Goal: Task Accomplishment & Management: Manage account settings

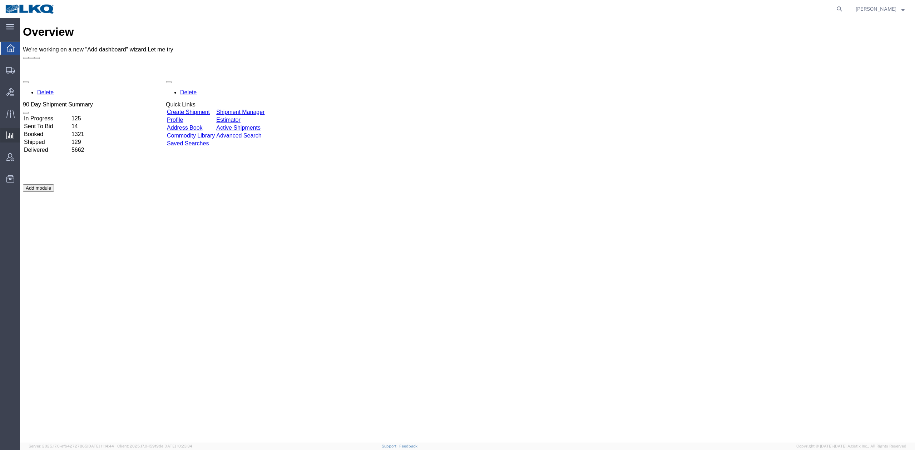
click at [0, 0] on span "Ad Hoc Reports" at bounding box center [0, 0] width 0 height 0
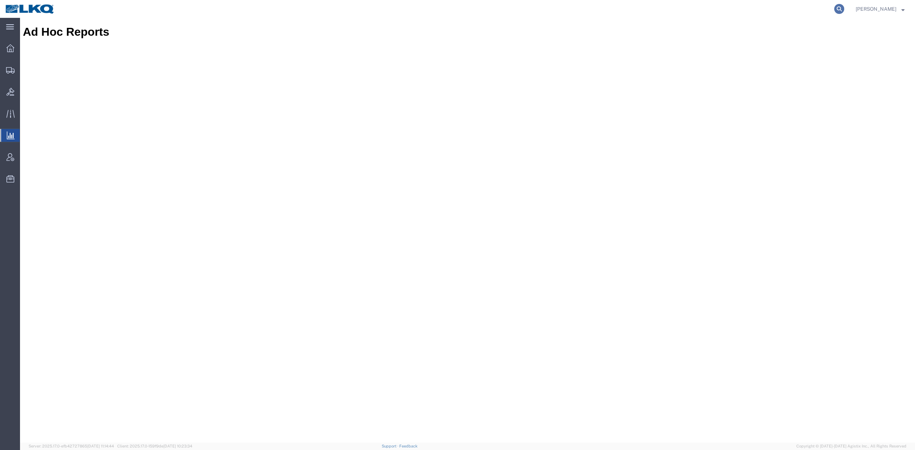
click at [844, 7] on icon at bounding box center [839, 9] width 10 height 10
paste input "56524183"
click at [844, 8] on icon at bounding box center [839, 9] width 10 height 10
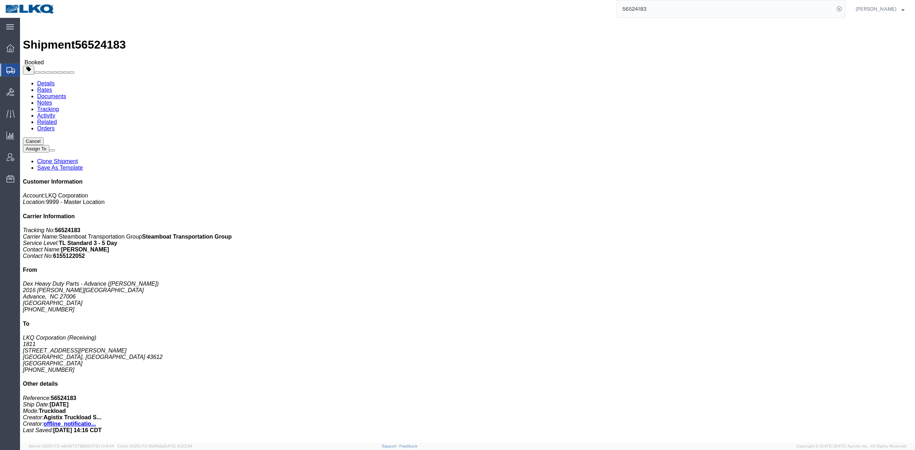
click link "Notes"
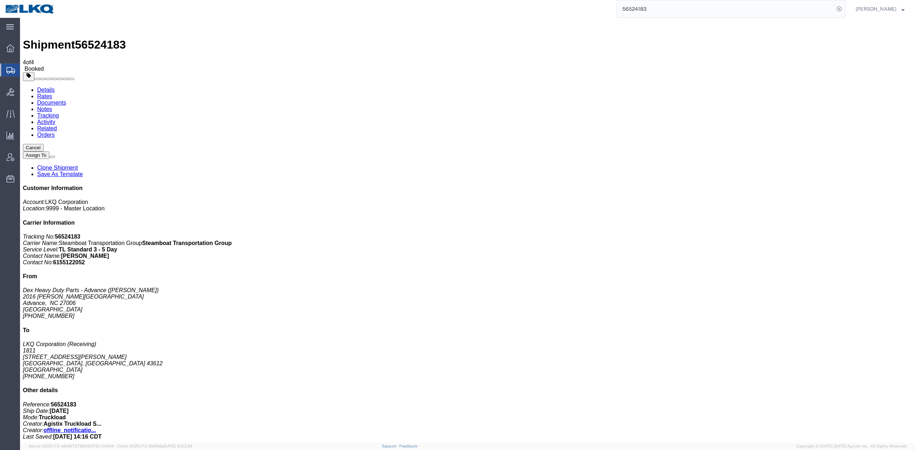
click at [52, 93] on link "Rates" at bounding box center [44, 96] width 15 height 6
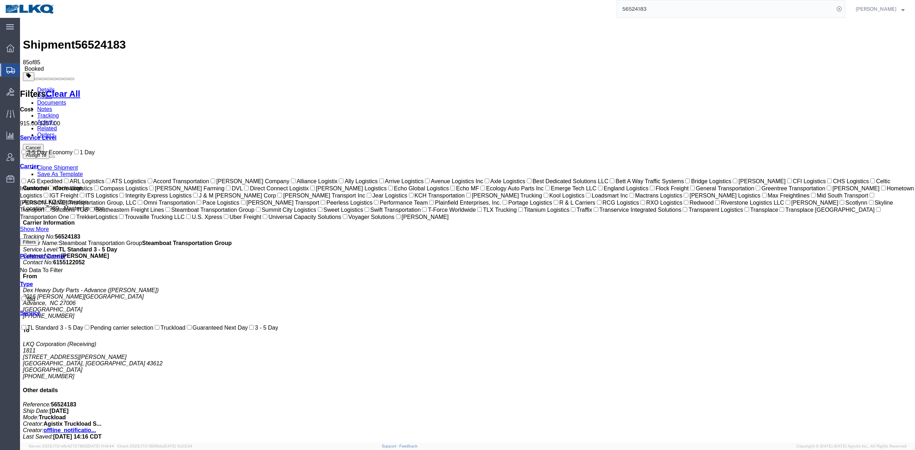
click at [66, 100] on link "Documents" at bounding box center [51, 103] width 29 height 6
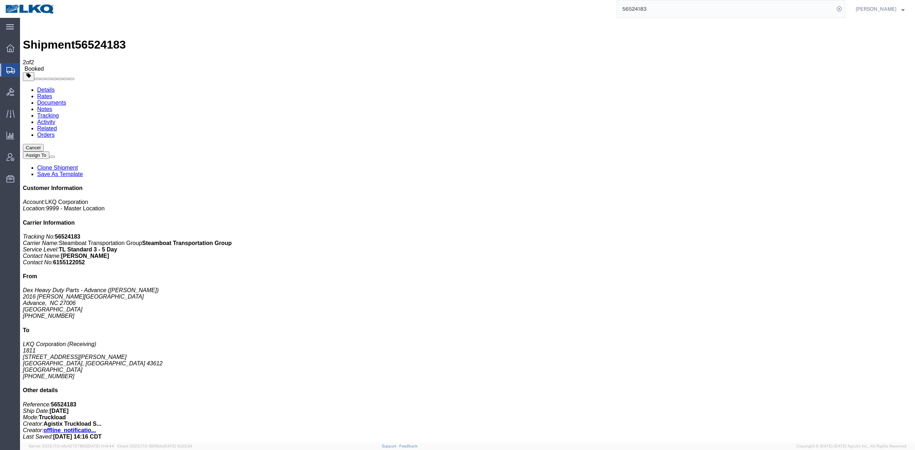
click at [52, 93] on link "Rates" at bounding box center [44, 96] width 15 height 6
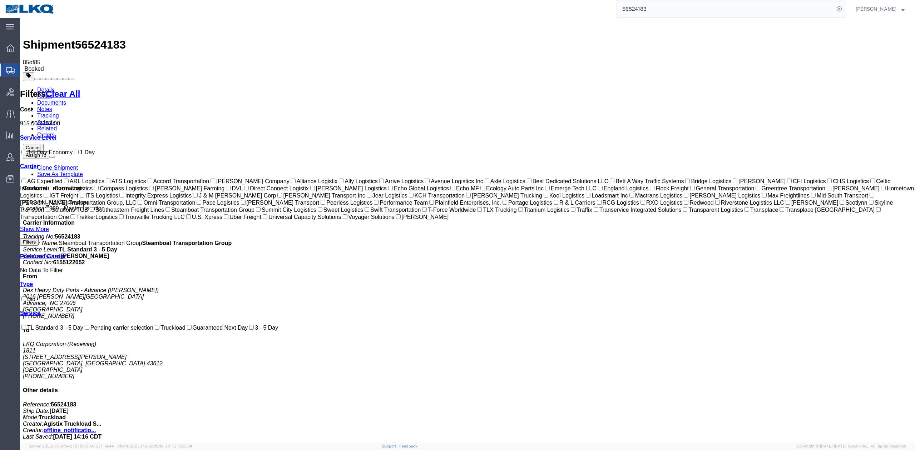
drag, startPoint x: 586, startPoint y: 88, endPoint x: 222, endPoint y: 72, distance: 364.8
click at [643, 5] on input "56524183" at bounding box center [725, 8] width 217 height 17
paste input "63229"
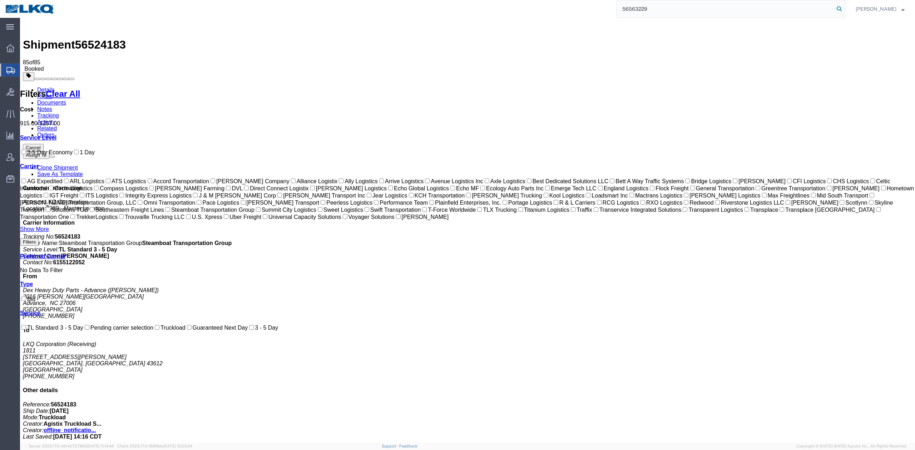
click at [844, 12] on icon at bounding box center [839, 9] width 10 height 10
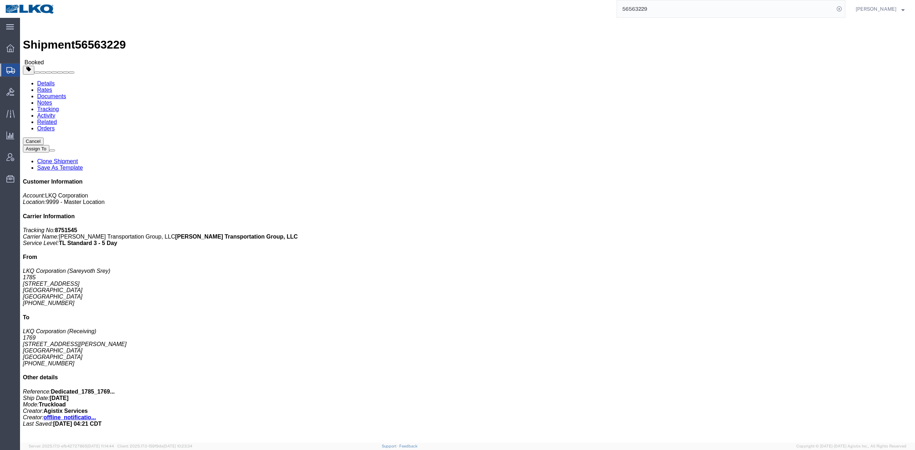
click div "Schedule appointment"
click link "Activity"
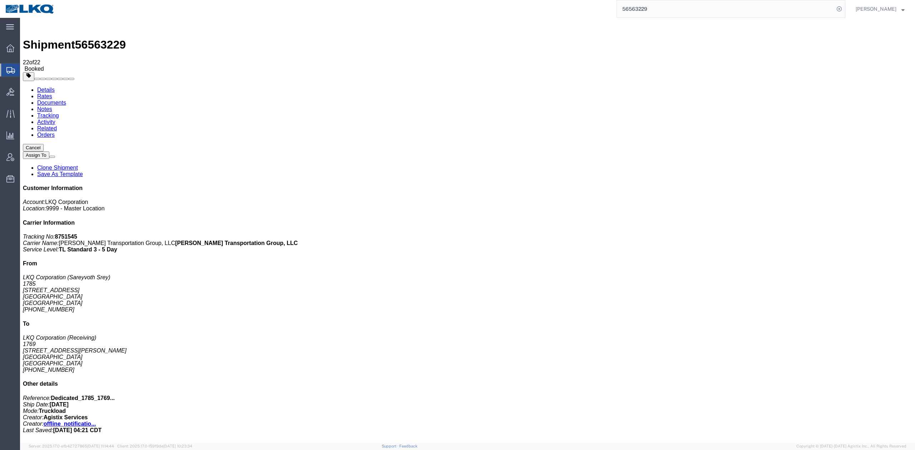
click at [0, 0] on span "Ad Hoc Reports" at bounding box center [0, 0] width 0 height 0
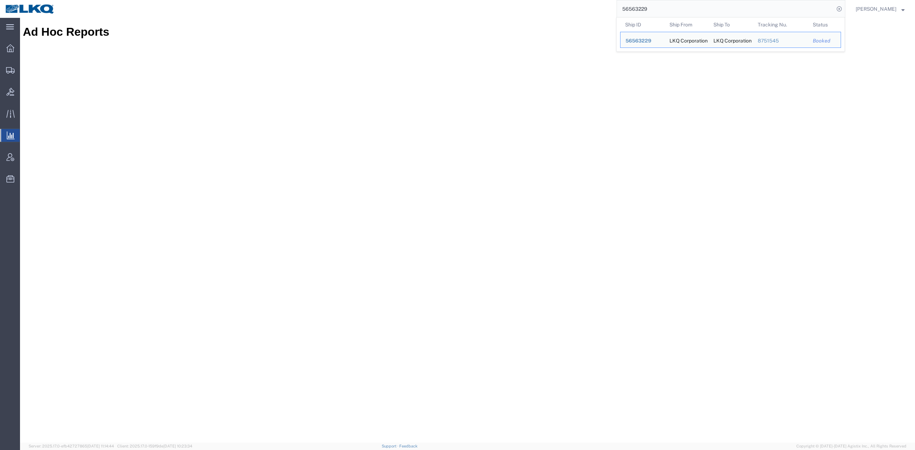
click at [668, 9] on input "56563229" at bounding box center [725, 8] width 217 height 17
paste input "462264"
click at [844, 9] on icon at bounding box center [839, 9] width 10 height 10
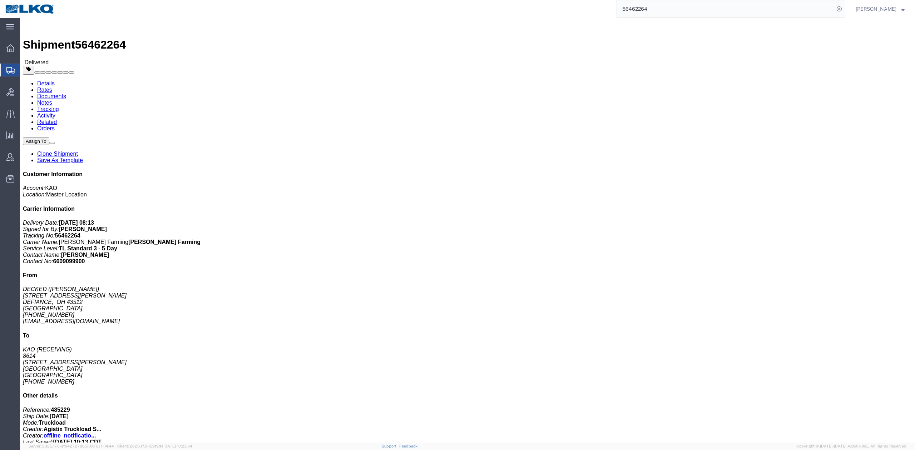
click link "Notes"
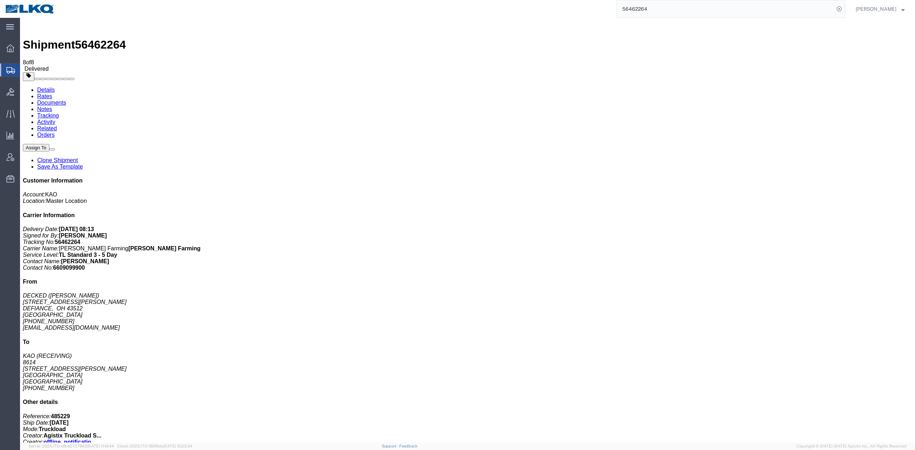
click at [97, 38] on span "56462264" at bounding box center [100, 44] width 51 height 13
copy span "56462264"
click at [668, 10] on input "56462264" at bounding box center [725, 8] width 217 height 17
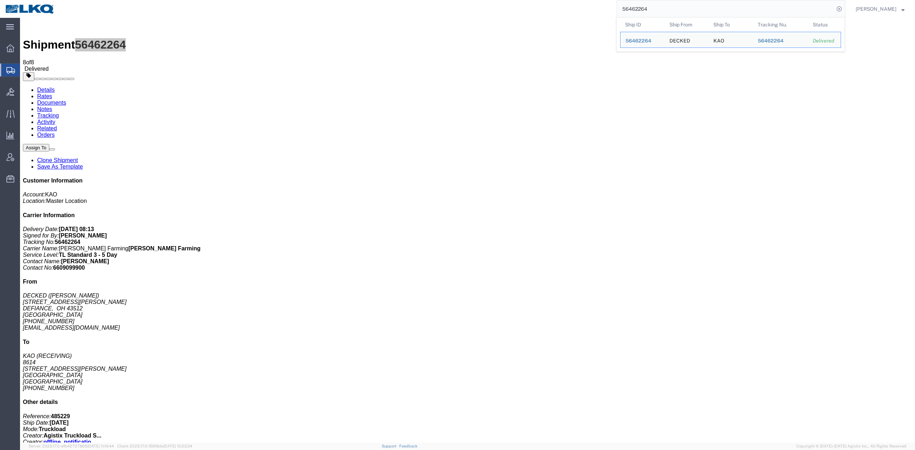
paste input "115"
type input "56462115"
click at [844, 7] on icon at bounding box center [839, 9] width 10 height 10
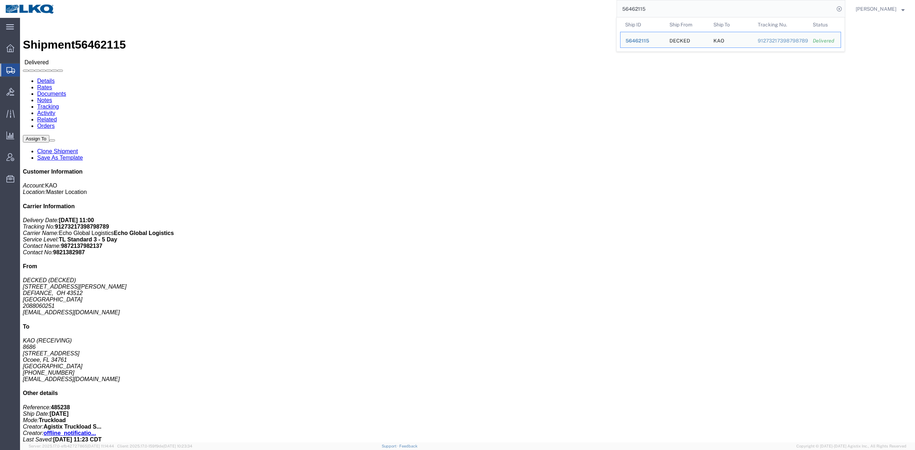
drag, startPoint x: 644, startPoint y: 9, endPoint x: 642, endPoint y: 14, distance: 4.5
click at [643, 9] on input "56462115" at bounding box center [725, 8] width 217 height 17
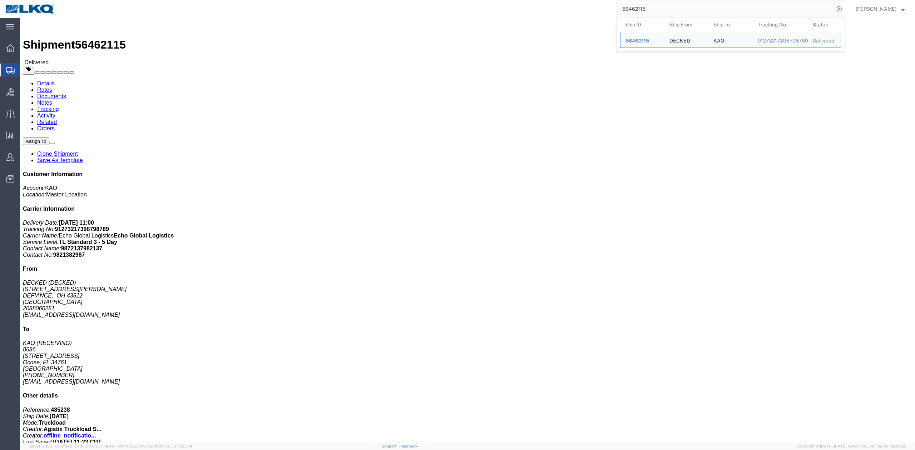
drag, startPoint x: 99, startPoint y: 23, endPoint x: 312, endPoint y: 239, distance: 303.7
click link "Notes"
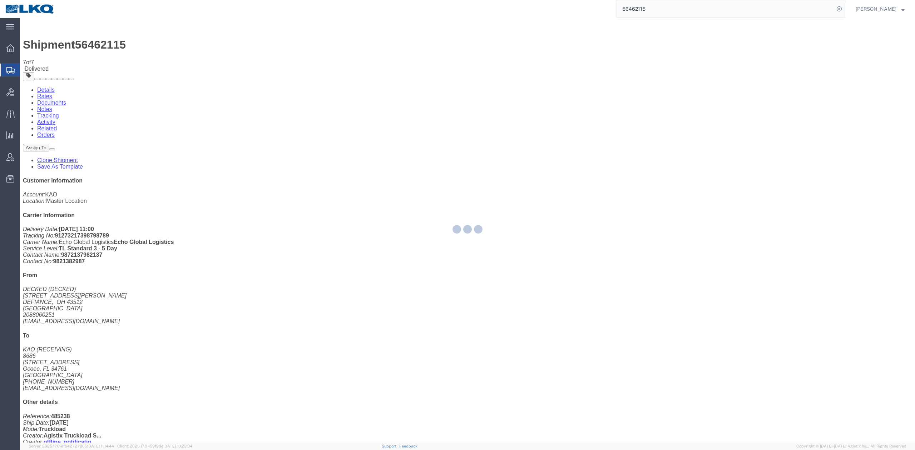
select select "BID_NOTES"
select select "PRIVATE_TO_ACCOUNT"
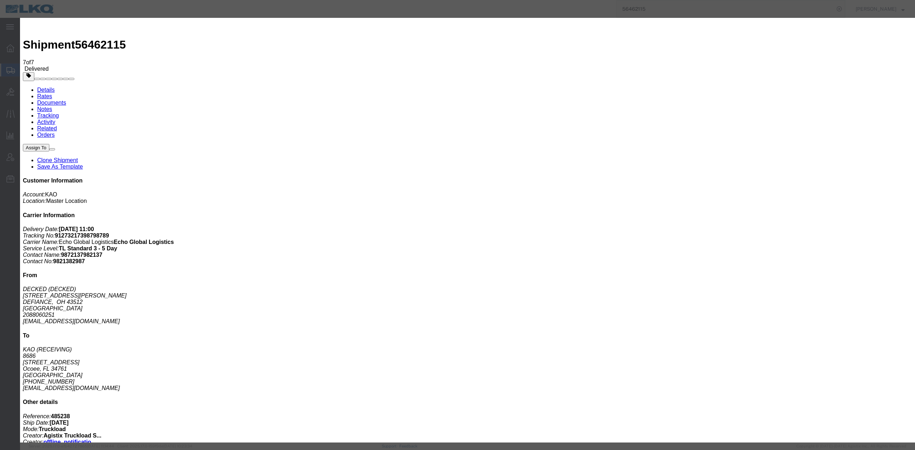
drag, startPoint x: 382, startPoint y: 116, endPoint x: 392, endPoint y: 145, distance: 30.2
type textarea "DAT: $2661"
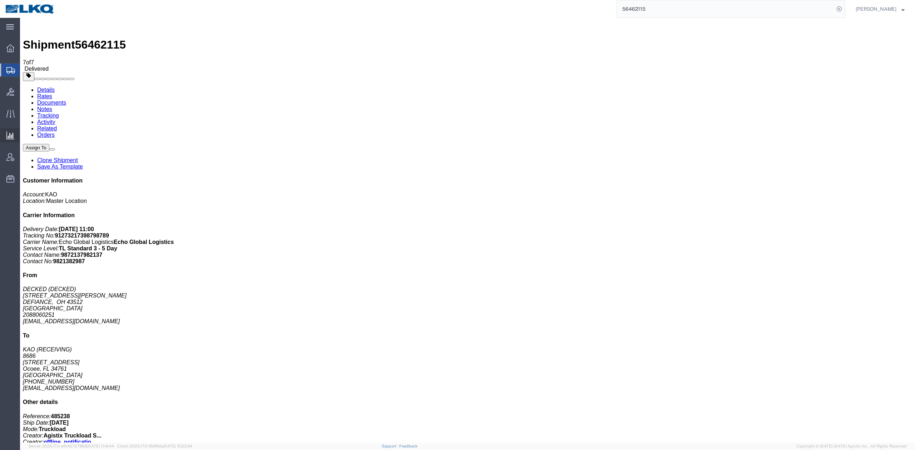
click at [0, 0] on span "Ad Hoc Reports" at bounding box center [0, 0] width 0 height 0
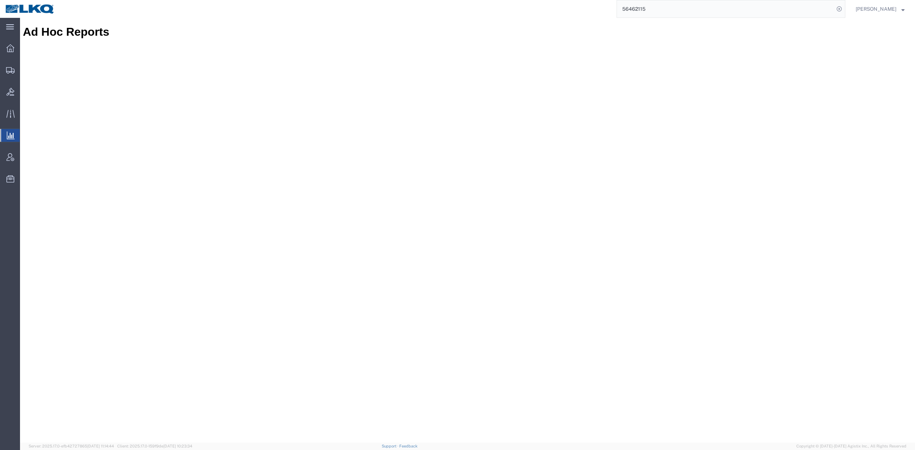
click at [669, 7] on input "56462115" at bounding box center [725, 8] width 217 height 17
paste input "84494"
click at [844, 9] on icon at bounding box center [839, 9] width 10 height 10
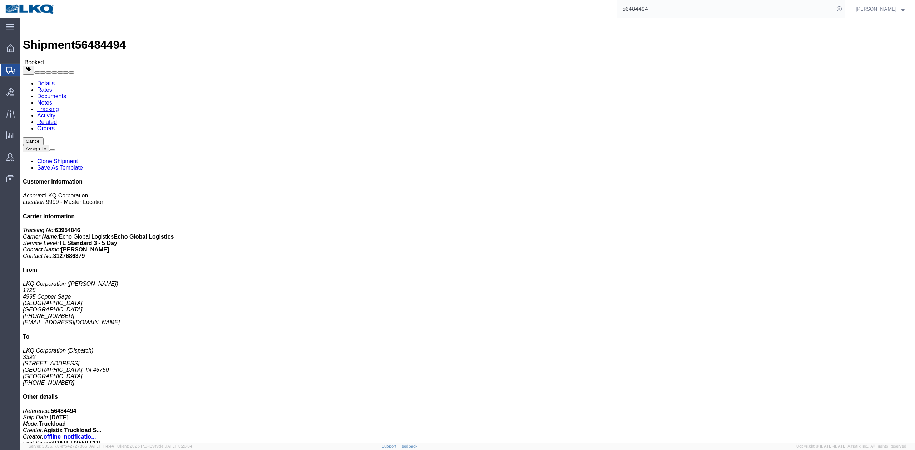
click div "Leg 1 - Truckload Vehicle 1: Standard Dry Van (53 Feet) Number of trucks: 1"
click at [659, 10] on input "56484494" at bounding box center [725, 8] width 217 height 17
paste input "8089"
click at [844, 9] on icon at bounding box center [839, 9] width 10 height 10
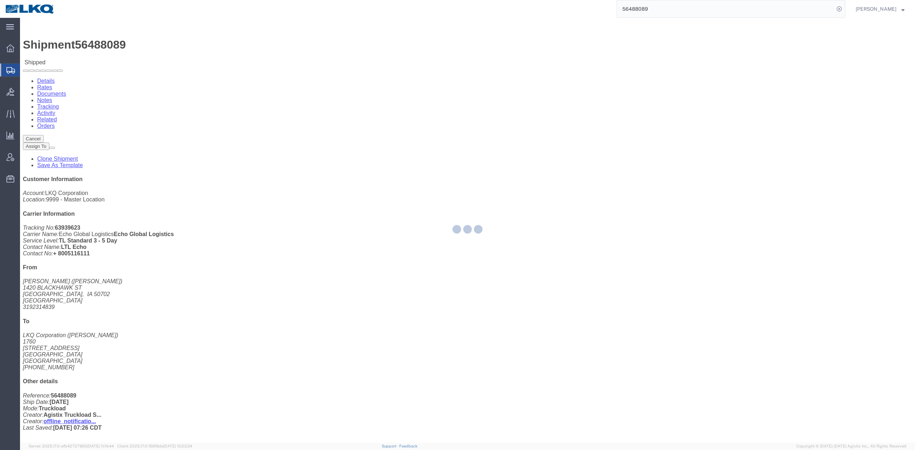
click span "button"
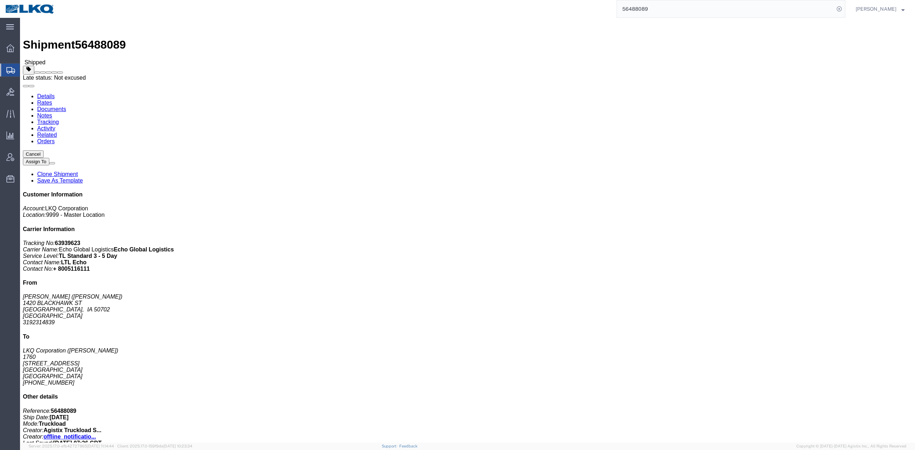
click button
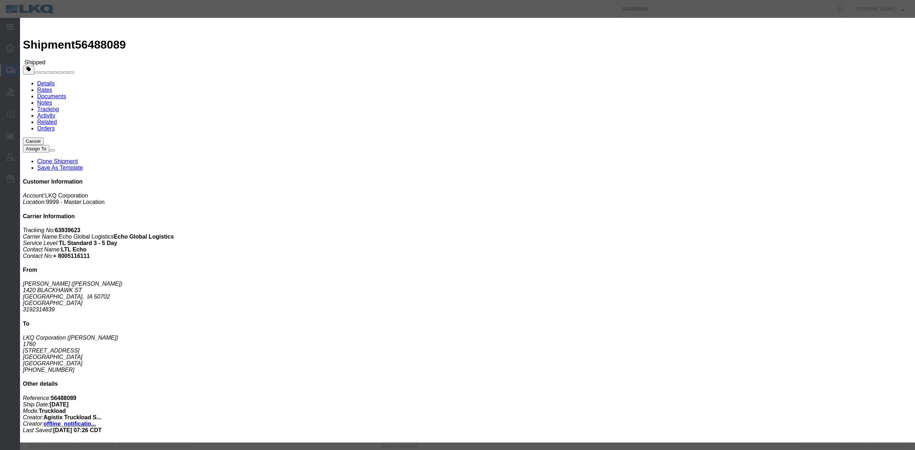
click icon "button"
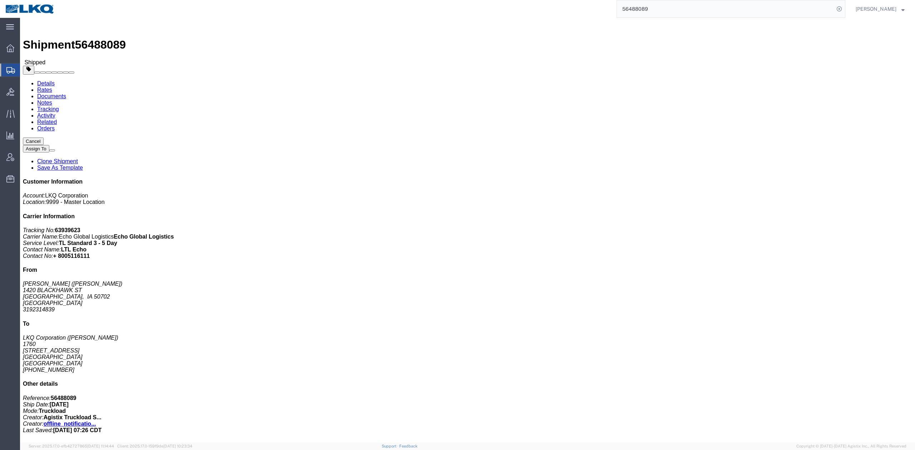
click div "Leg 1 - Truckload Vehicle 1: Standard Dry Van (53 Feet) Number of trucks: 1"
click at [646, 14] on input "56488089" at bounding box center [725, 8] width 217 height 17
paste input "18575"
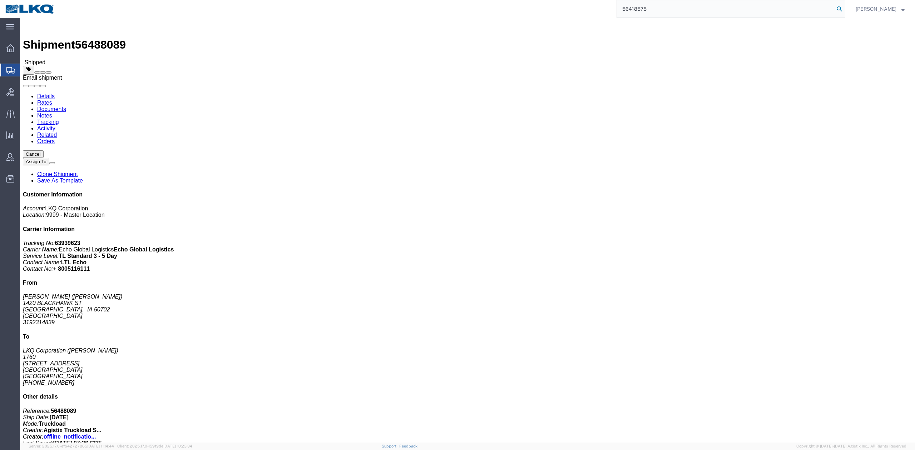
type input "56418575"
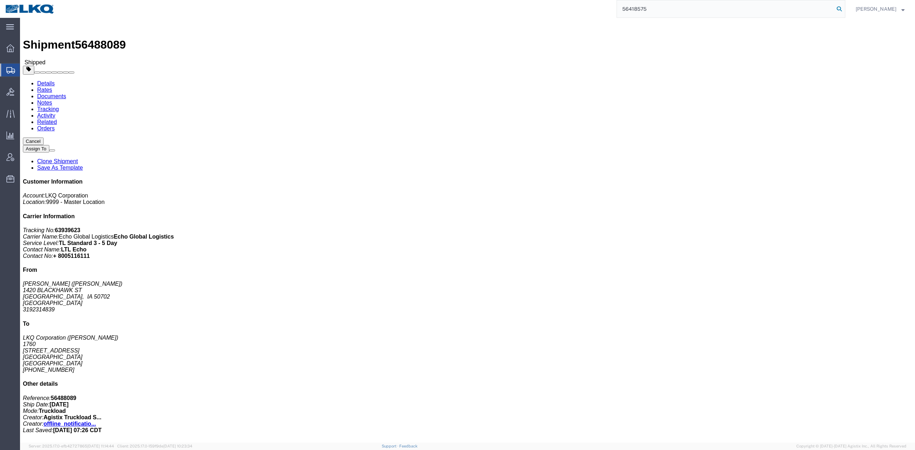
click at [844, 8] on icon at bounding box center [839, 9] width 10 height 10
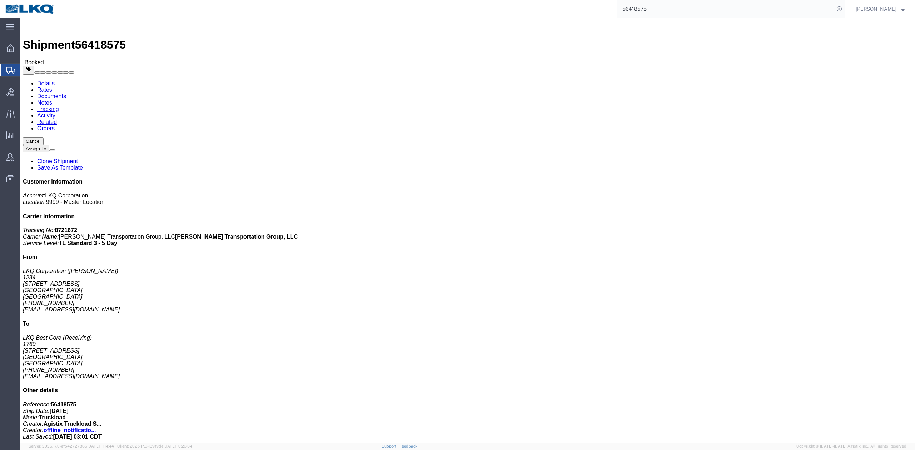
drag, startPoint x: 10, startPoint y: 169, endPoint x: 315, endPoint y: 84, distance: 316.9
click address "LKQ Best Core (Receiving) 1760 [STREET_ADDRESS] [PHONE_NUMBER] [EMAIL_ADDRESS][…"
click link "Requested"
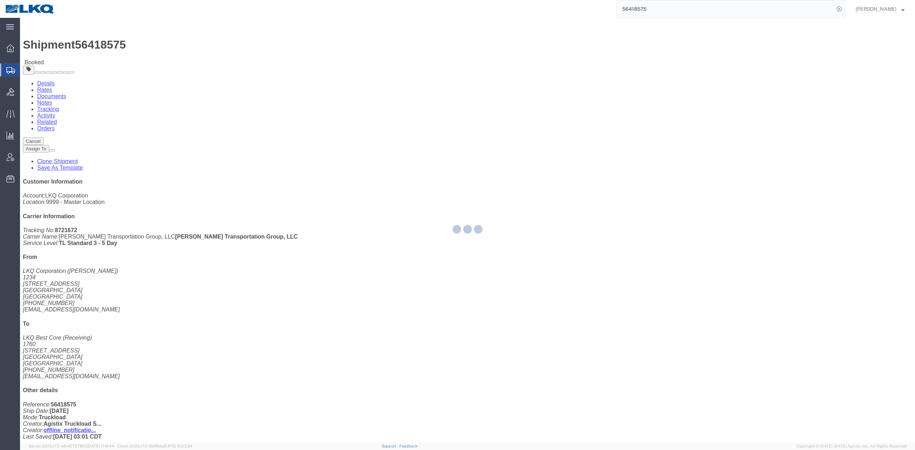
select select "1"
select select
select select "15"
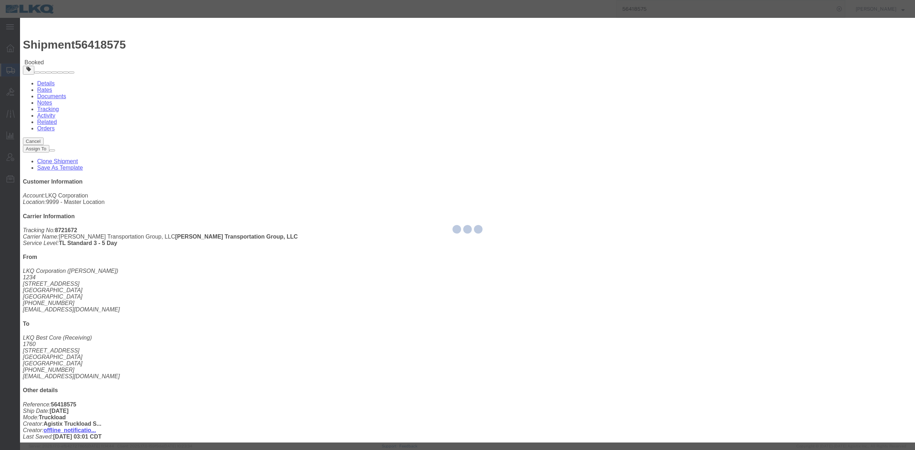
click at [391, 116] on div at bounding box center [467, 230] width 895 height 425
click input "[DATE]"
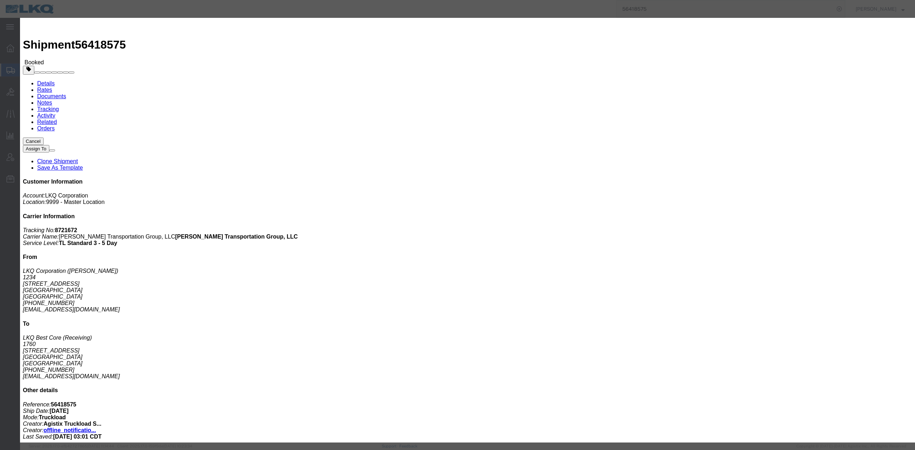
click td "26"
click link "Availability"
drag, startPoint x: 635, startPoint y: 21, endPoint x: 619, endPoint y: 34, distance: 20.3
click icon "button"
click input "6:00 AM"
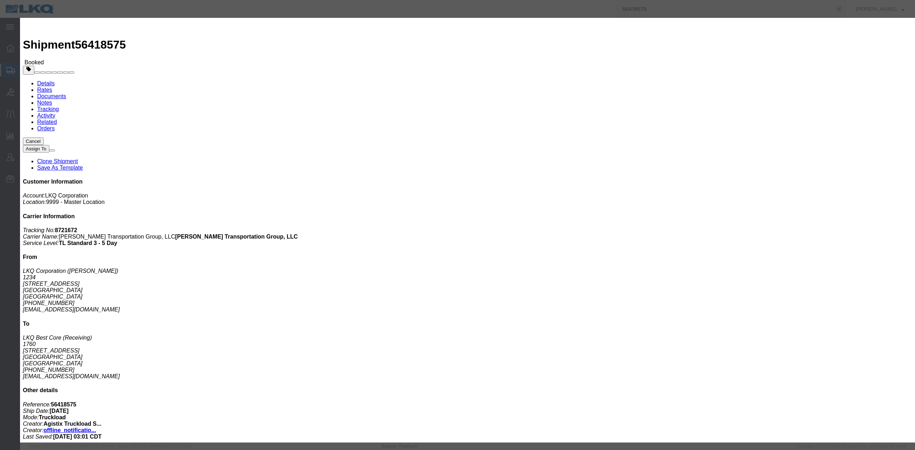
type input "7:00 AM"
click button "Save"
click button "Ok"
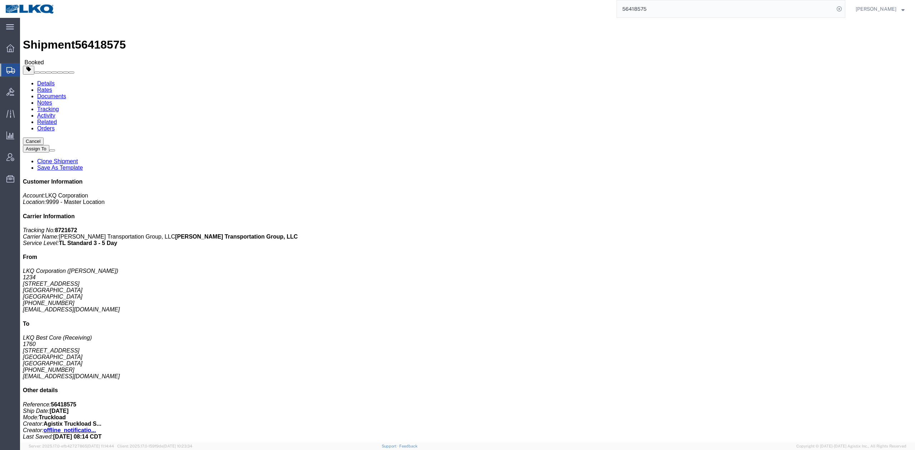
click button "Close"
drag, startPoint x: 460, startPoint y: 64, endPoint x: 443, endPoint y: 71, distance: 17.6
click span "button"
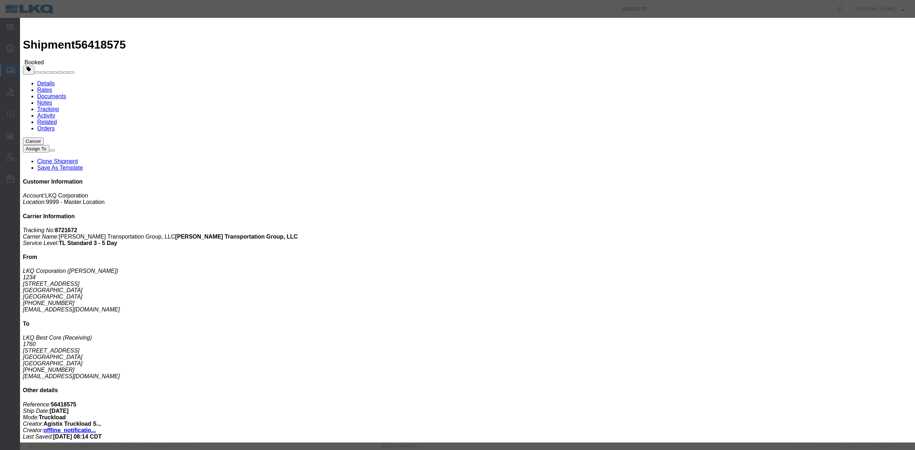
click div "[DATE] 2:30 PM"
click div "[DATE] 7:00 AM"
click div "Notify carrier of changes Cancel Save"
drag, startPoint x: 625, startPoint y: 107, endPoint x: 585, endPoint y: 118, distance: 41.4
click button "Save"
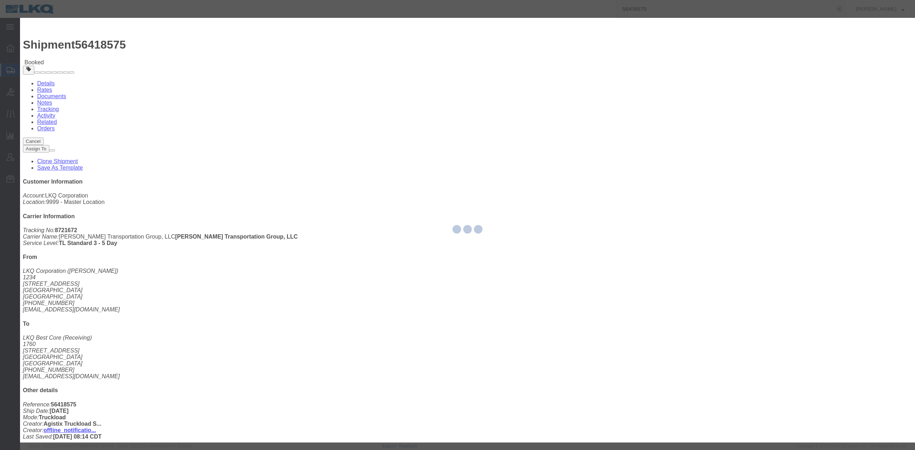
click at [729, 179] on div at bounding box center [467, 230] width 895 height 425
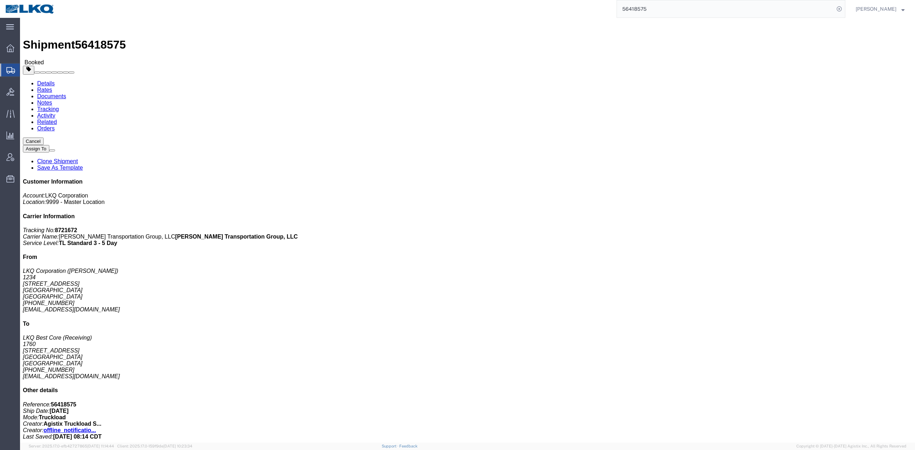
drag, startPoint x: 539, startPoint y: 59, endPoint x: 545, endPoint y: 60, distance: 5.7
click button "Close"
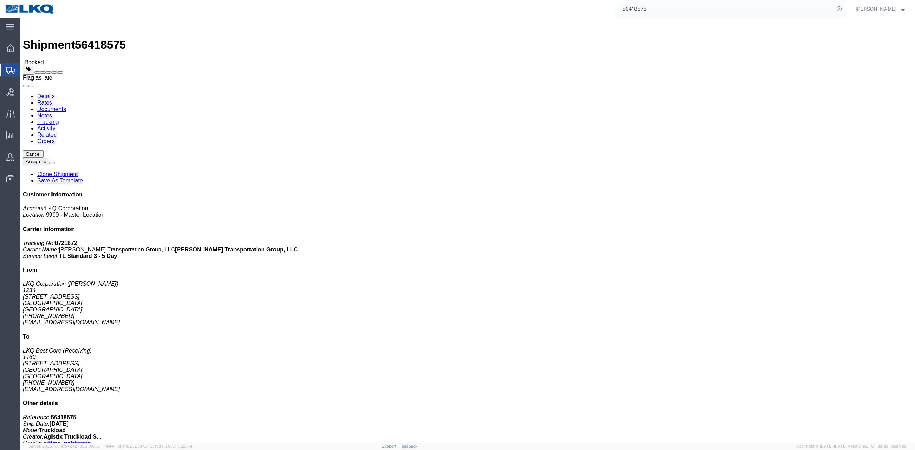
click span
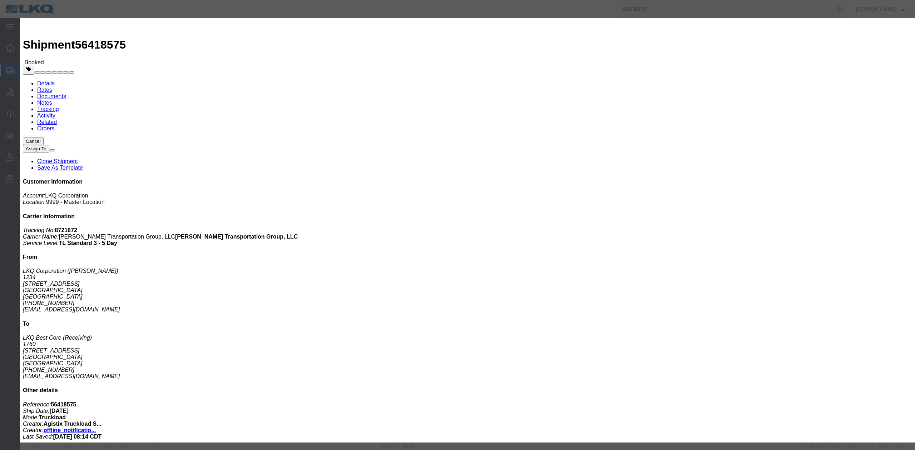
click select "Select Excused Not Excused"
select select "NOT_EXCUSED"
click select "Select Excused Not Excused"
drag, startPoint x: 429, startPoint y: 60, endPoint x: 429, endPoint y: 56, distance: 3.9
click div "Excused? Select Excused Not Excused Late reason Select Bad Carrier Data Carrier…"
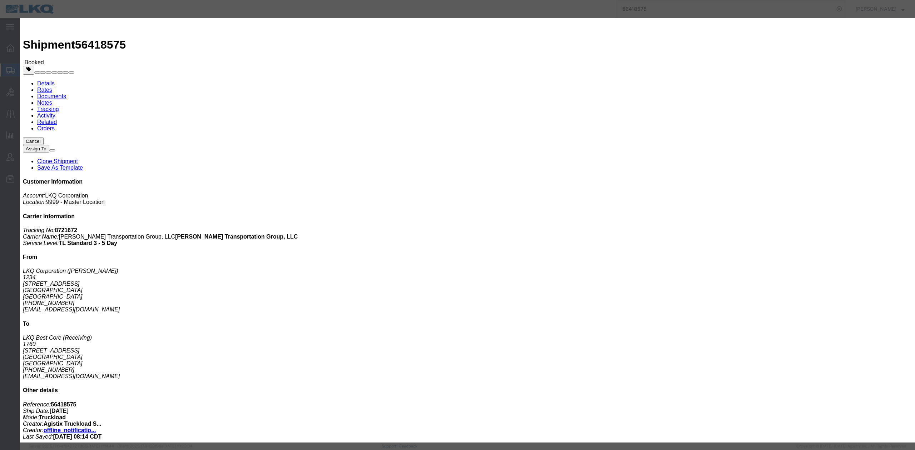
click select "Select Bad Carrier Data Carrier Admin Error Delay Accident Driver Error Lack of…"
select select "DELAY_ACCIDENT"
click select "Select Bad Carrier Data Carrier Admin Error Delay Accident Driver Error Lack of…"
click textarea
type textarea "Pickup 8/20"
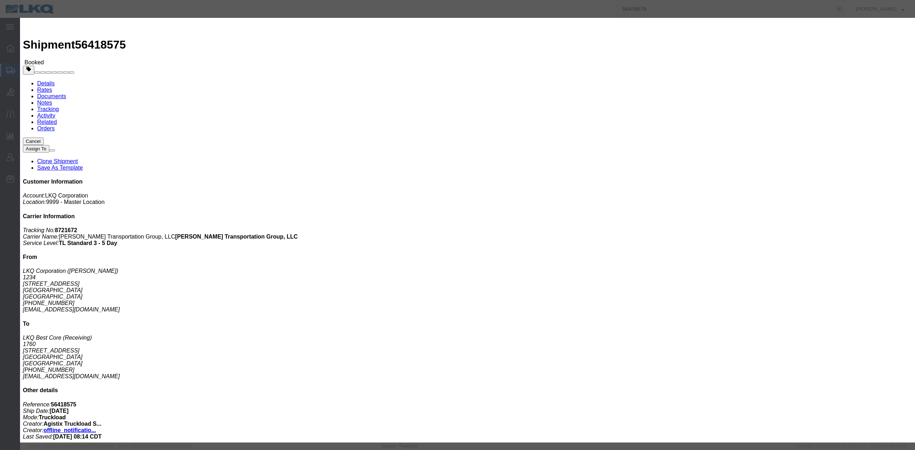
click button "Save"
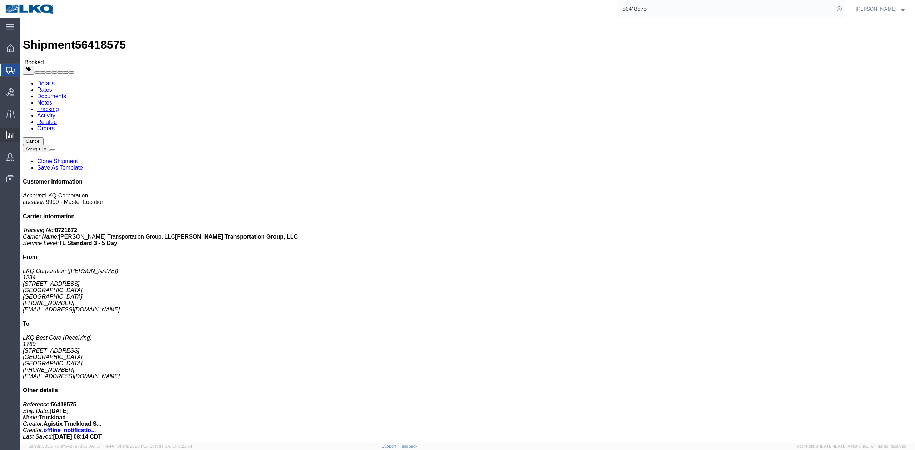
click at [0, 0] on span "Ad Hoc Reports" at bounding box center [0, 0] width 0 height 0
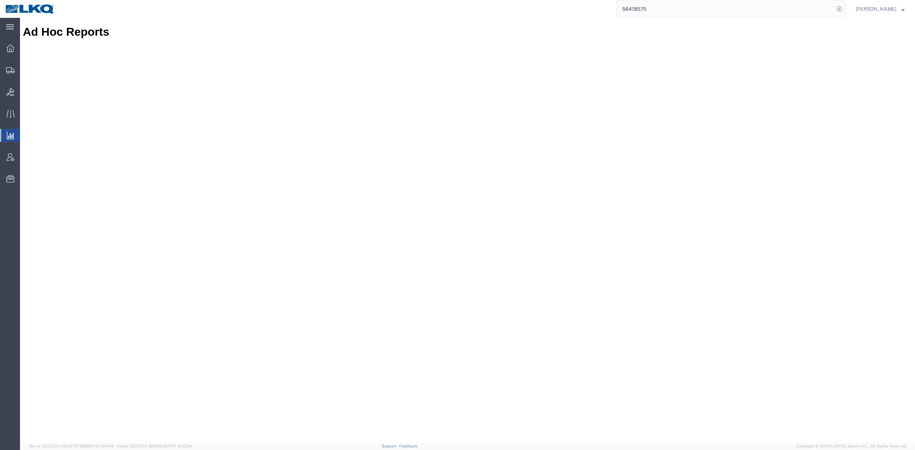
click at [658, 12] on input "56418575" at bounding box center [725, 8] width 217 height 17
drag, startPoint x: 658, startPoint y: 12, endPoint x: 668, endPoint y: 15, distance: 10.1
click at [659, 12] on input "56418575" at bounding box center [725, 8] width 217 height 17
paste input "59160"
click at [844, 10] on icon at bounding box center [839, 9] width 10 height 10
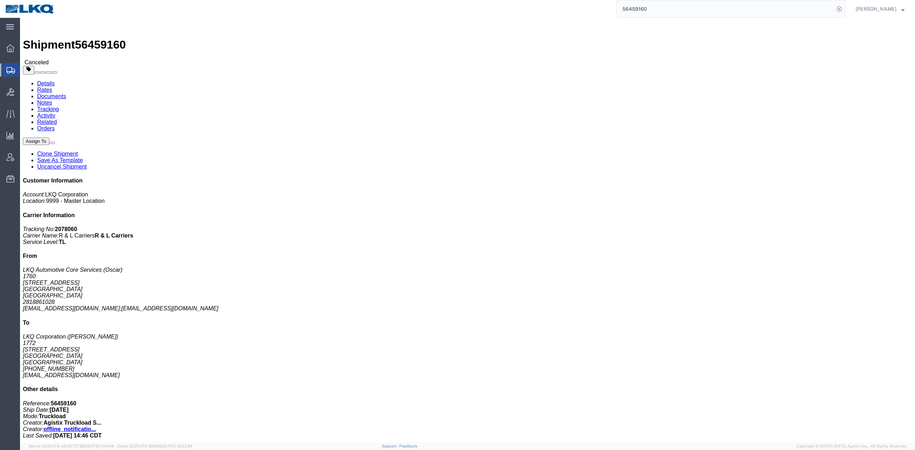
click link "Activity"
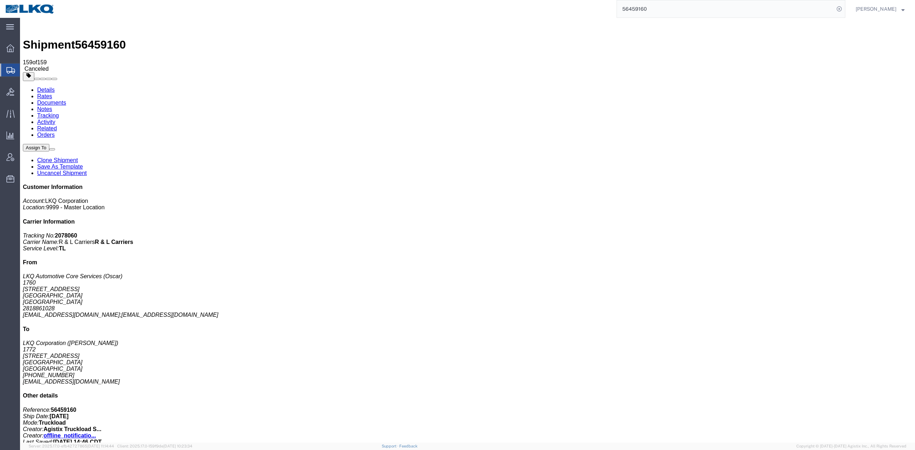
scroll to position [1281, 0]
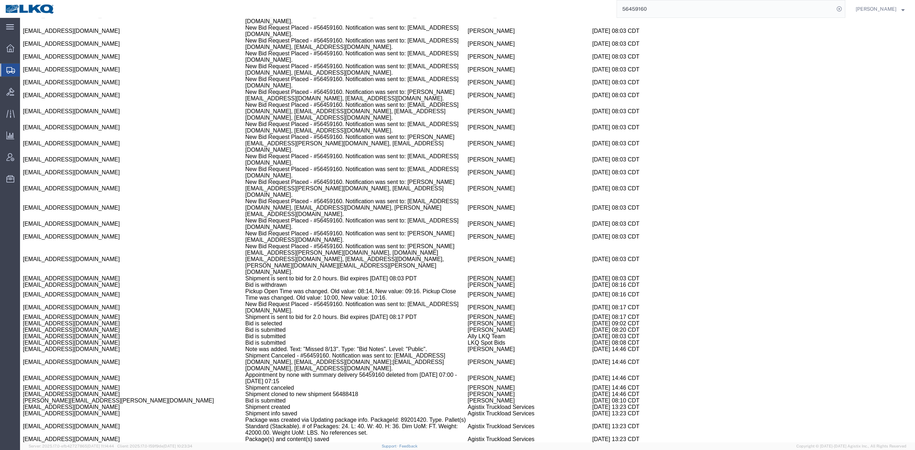
click at [303, 391] on td "Shipment cloned to new shipment 56488418" at bounding box center [356, 394] width 222 height 6
copy td "56488418"
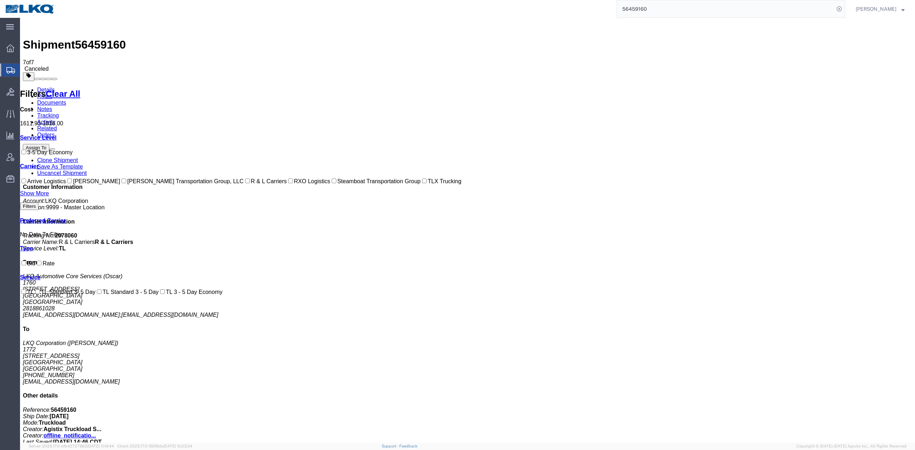
click at [734, 5] on input "56459160" at bounding box center [725, 8] width 217 height 17
paste input "88418"
click at [844, 7] on icon at bounding box center [839, 9] width 10 height 10
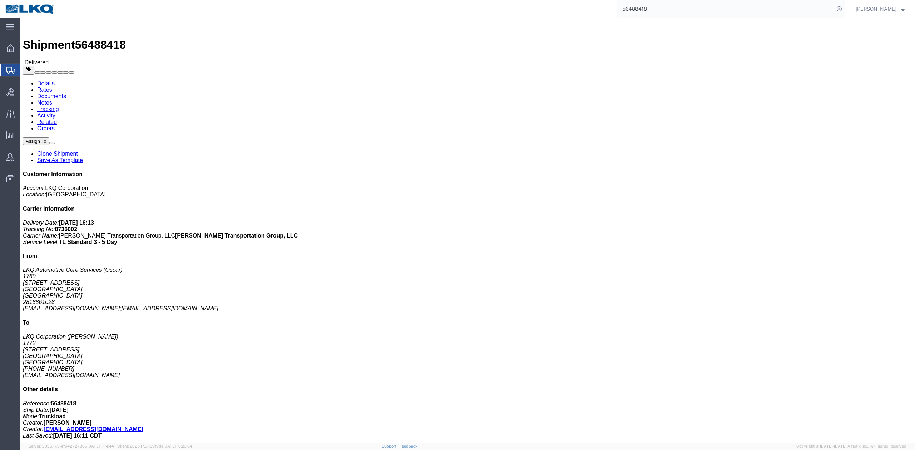
click link "Rates"
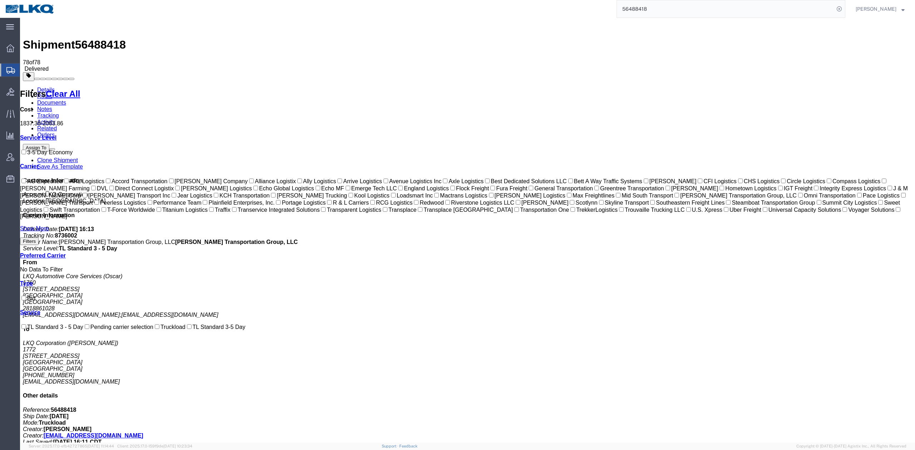
click at [672, 12] on input "56488418" at bounding box center [725, 8] width 217 height 17
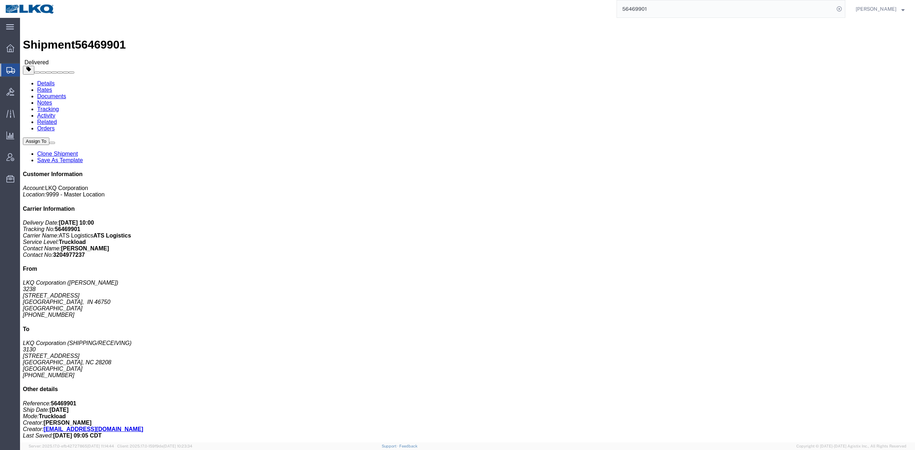
click link "Rates"
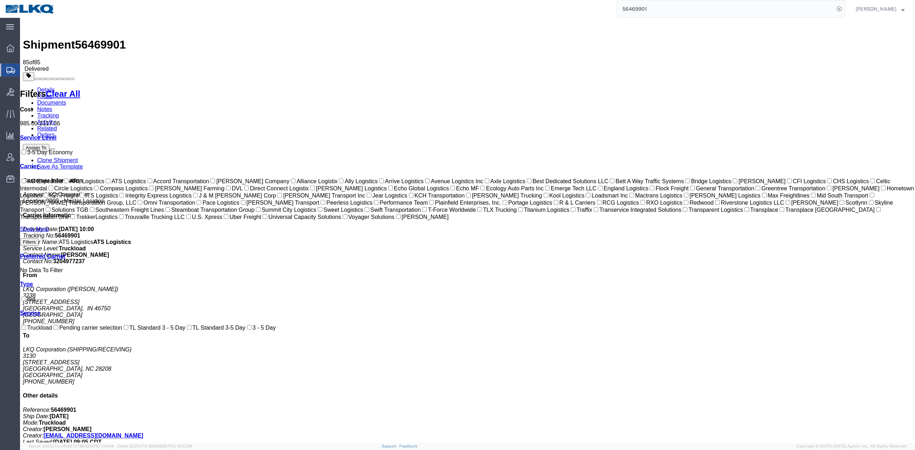
click at [55, 119] on link "Activity" at bounding box center [46, 122] width 18 height 6
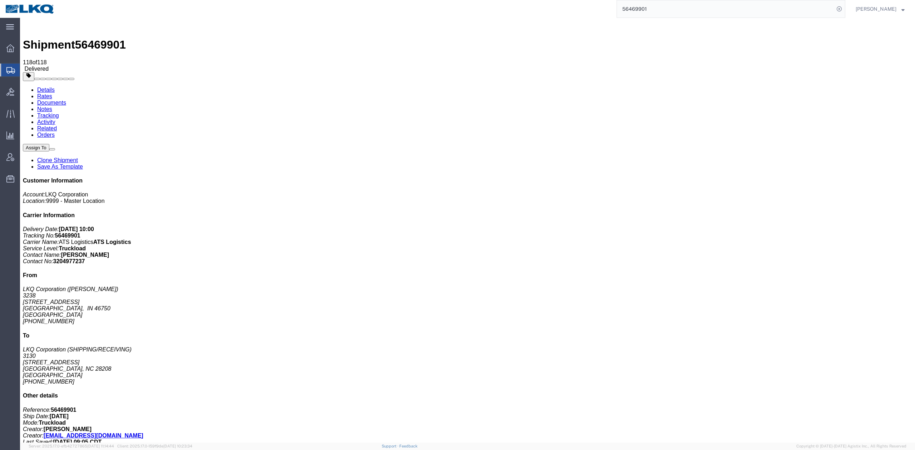
click at [52, 106] on link "Notes" at bounding box center [44, 109] width 15 height 6
click at [55, 119] on link "Activity" at bounding box center [46, 122] width 18 height 6
click at [713, 11] on input "56469901" at bounding box center [725, 8] width 217 height 17
click at [844, 9] on icon at bounding box center [839, 9] width 10 height 10
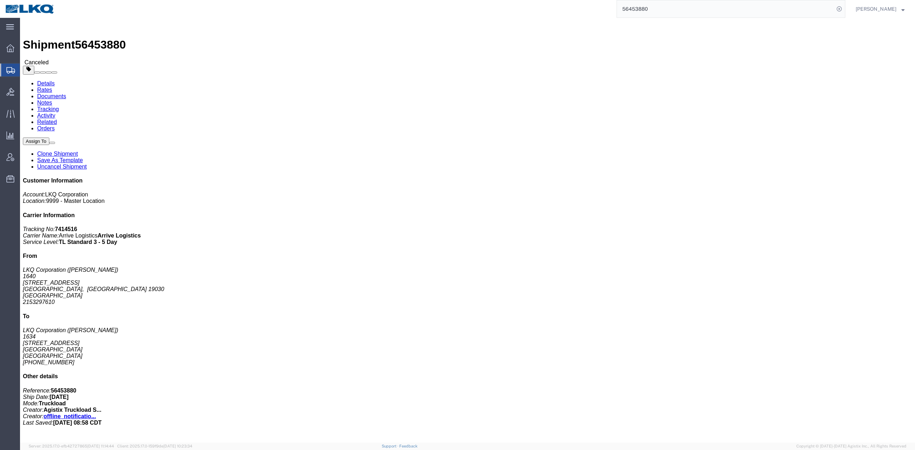
click link "Rates"
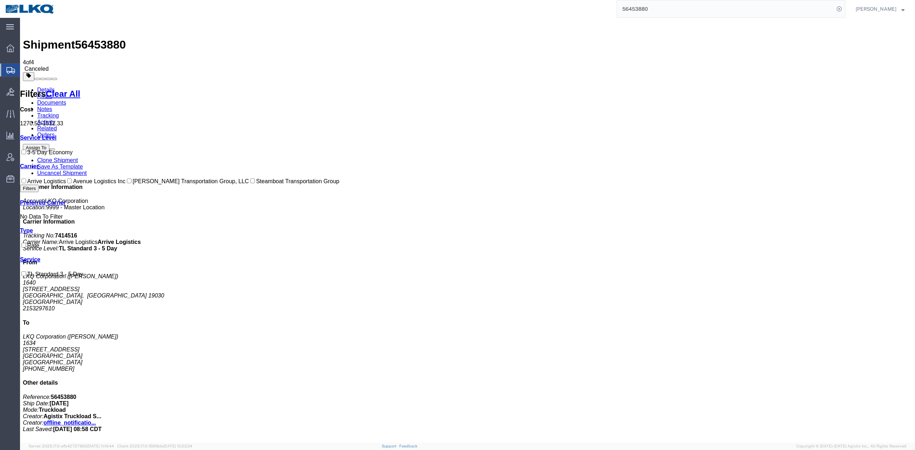
click at [55, 119] on link "Activity" at bounding box center [46, 122] width 18 height 6
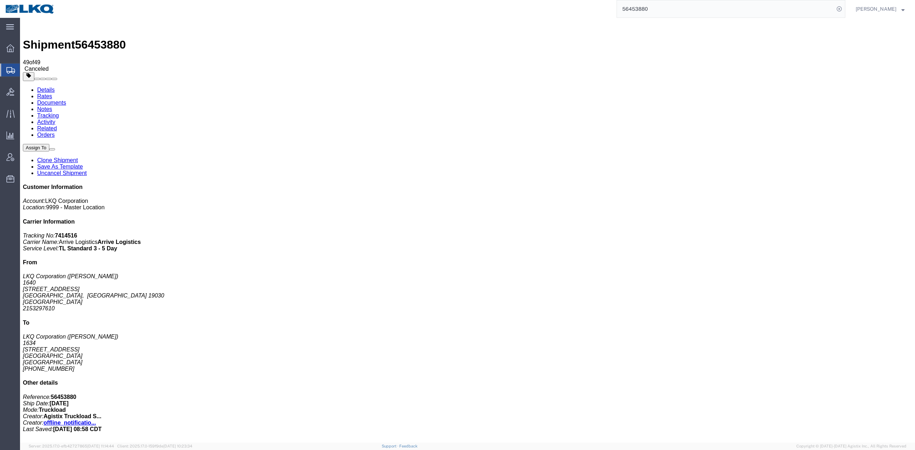
scroll to position [415, 0]
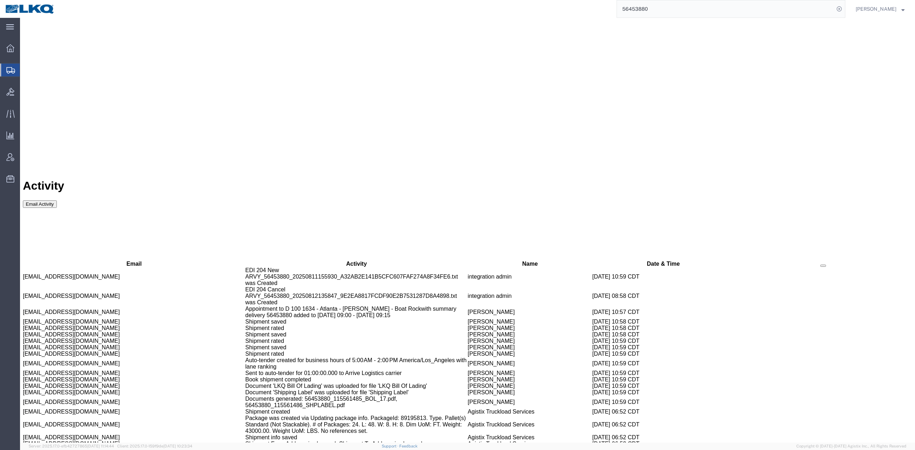
copy td "56468921"
click at [819, 6] on input "56453880" at bounding box center [725, 8] width 217 height 17
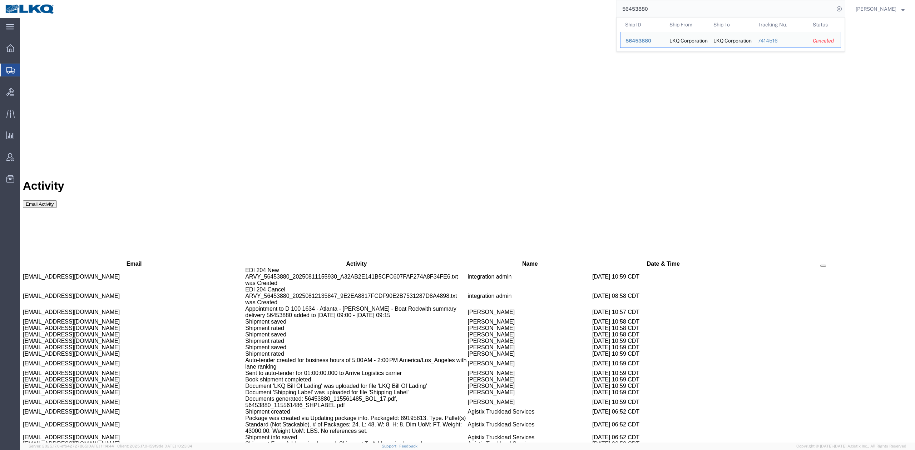
click at [819, 6] on input "56453880" at bounding box center [725, 8] width 217 height 17
paste input "68921"
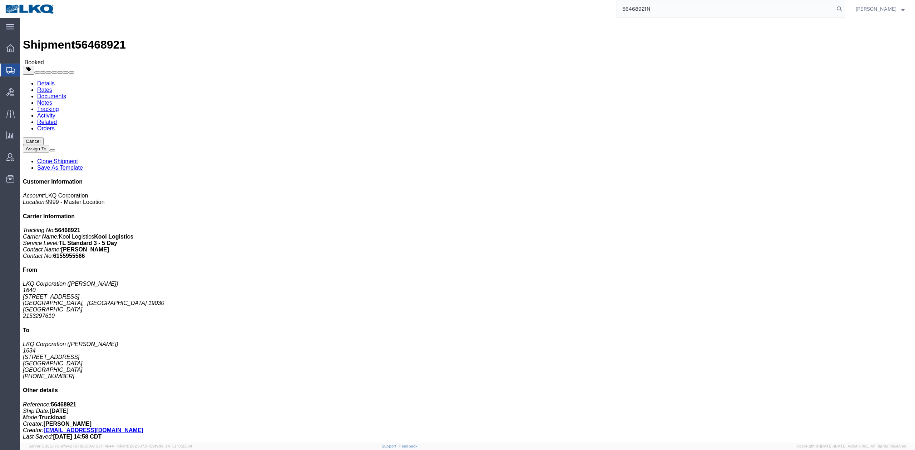
click link "Rates"
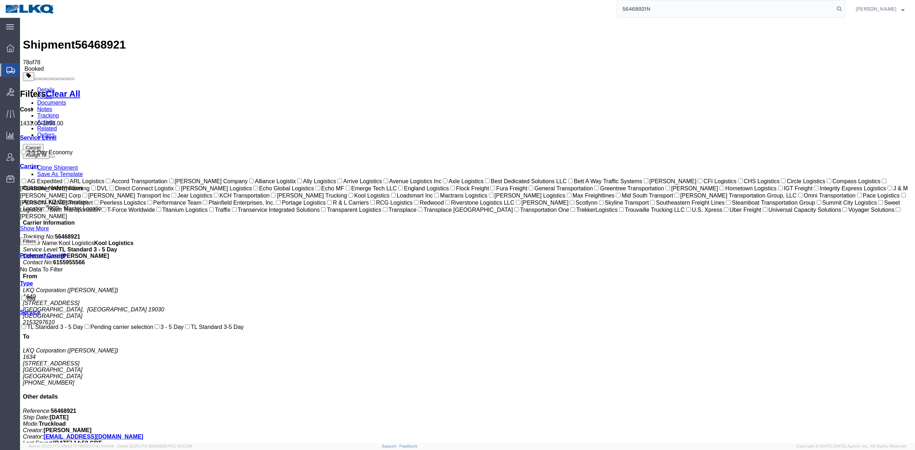
click at [824, 12] on input "56468921N" at bounding box center [725, 8] width 217 height 17
type input "56468921"
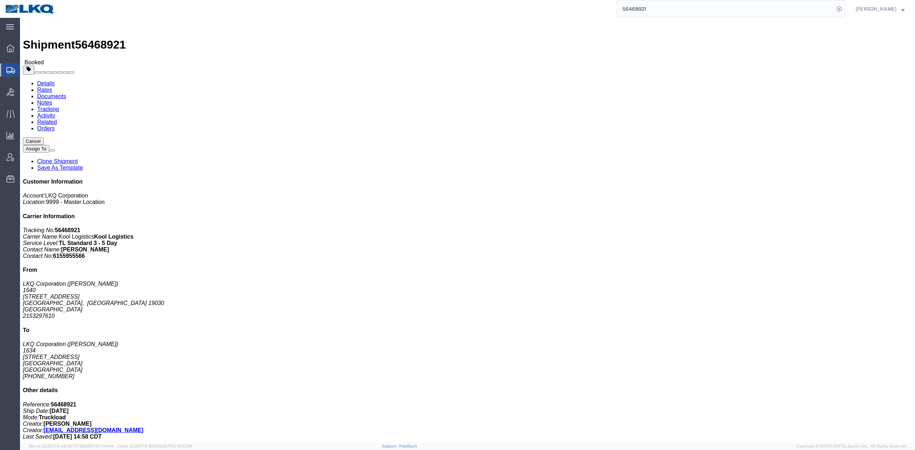
click link "Notes"
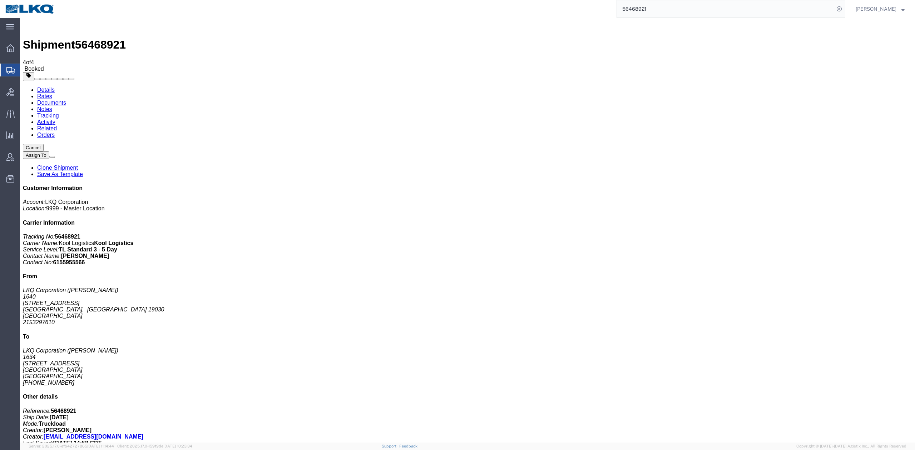
drag, startPoint x: 719, startPoint y: 109, endPoint x: 708, endPoint y: 110, distance: 10.7
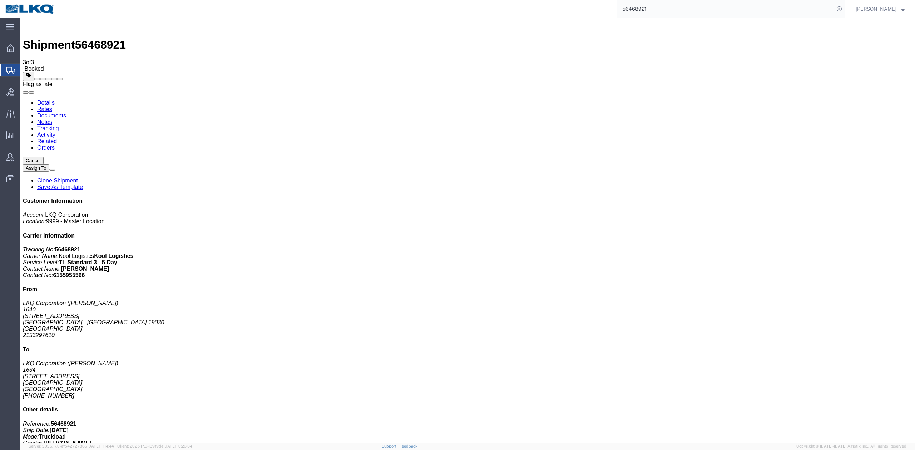
click at [60, 79] on span at bounding box center [60, 79] width 0 height 0
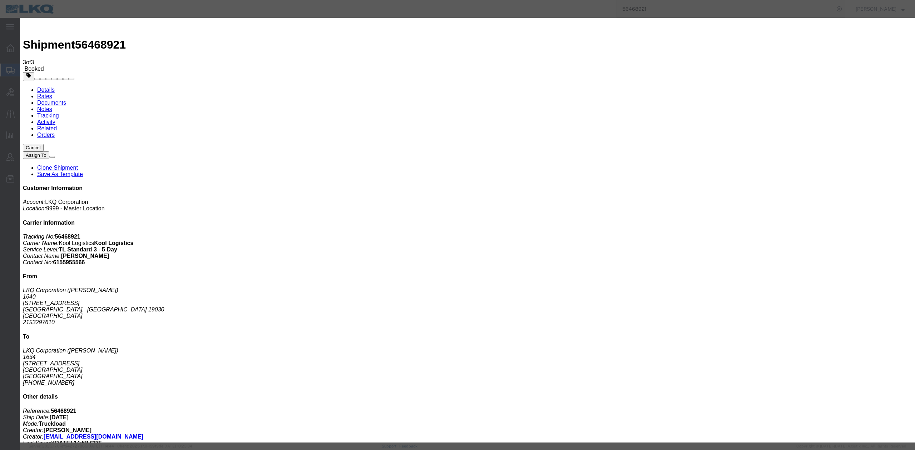
drag, startPoint x: 443, startPoint y: 56, endPoint x: 443, endPoint y: 62, distance: 6.1
select select "EXCUSED"
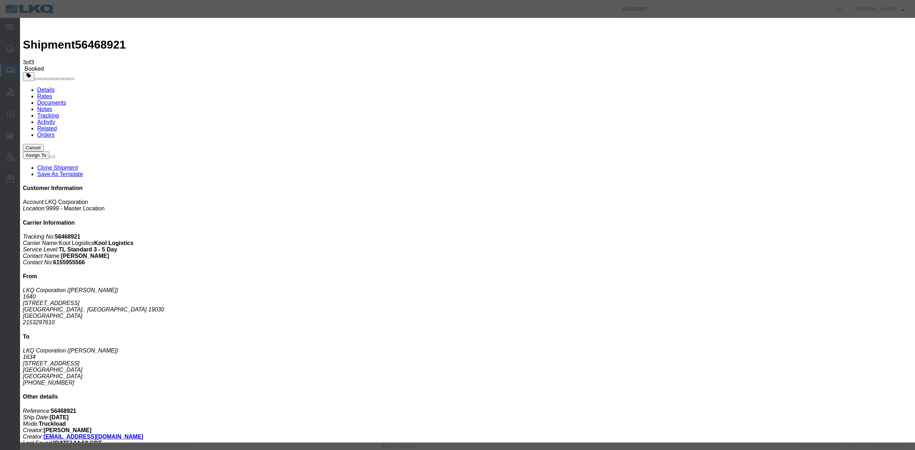
drag, startPoint x: 455, startPoint y: 71, endPoint x: 456, endPoint y: 76, distance: 4.5
select select "CARRIER_ADMIN_ERROR"
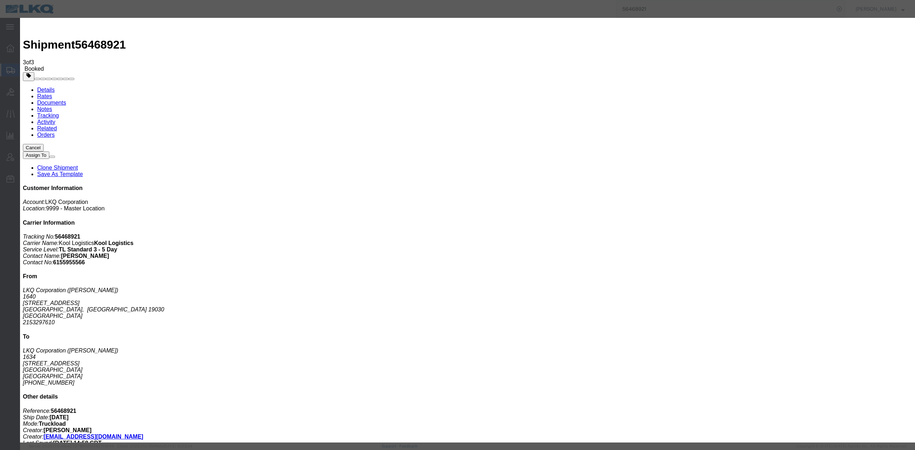
type textarea "Pickup 8/12"
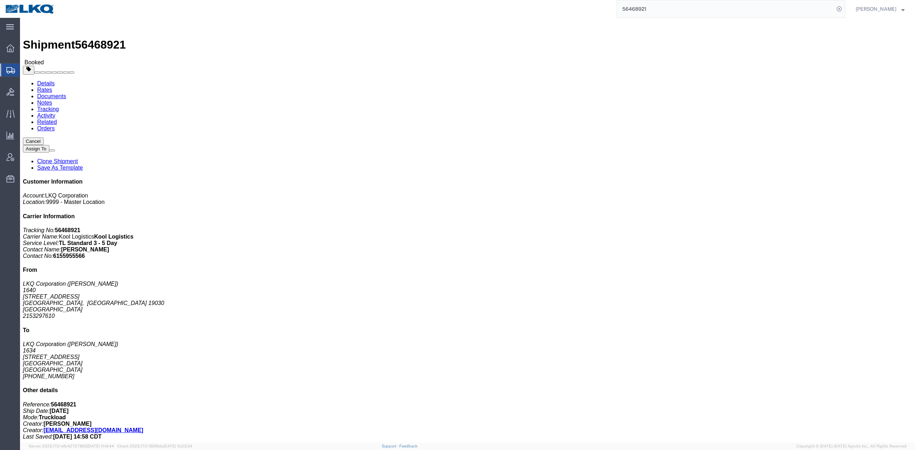
drag, startPoint x: 185, startPoint y: 45, endPoint x: 165, endPoint y: 27, distance: 26.8
click link "Activity"
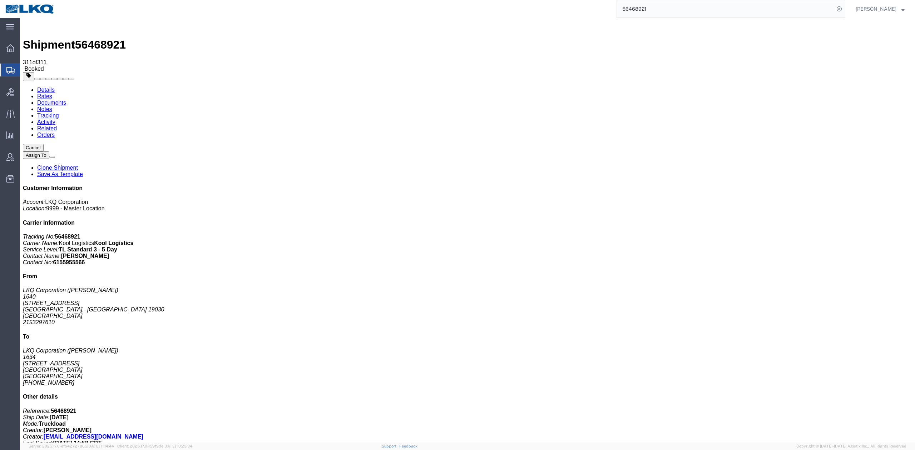
scroll to position [1659, 0]
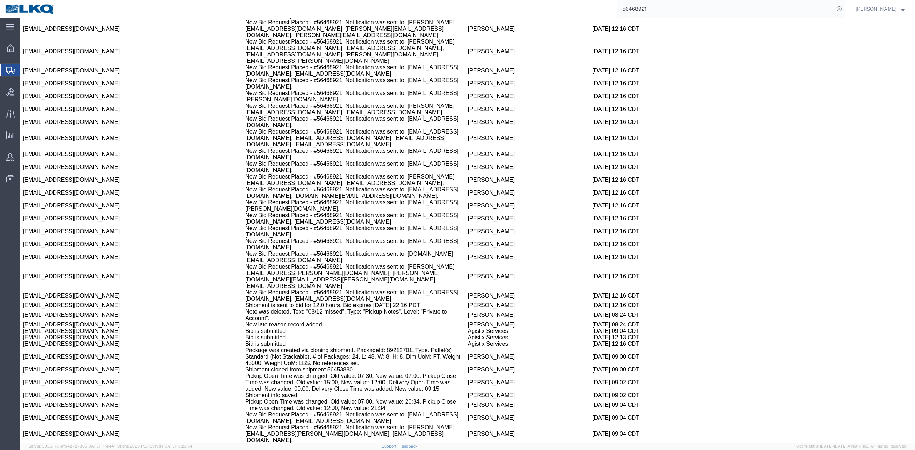
click at [820, 10] on input "56468921" at bounding box center [725, 8] width 217 height 17
paste input "44533"
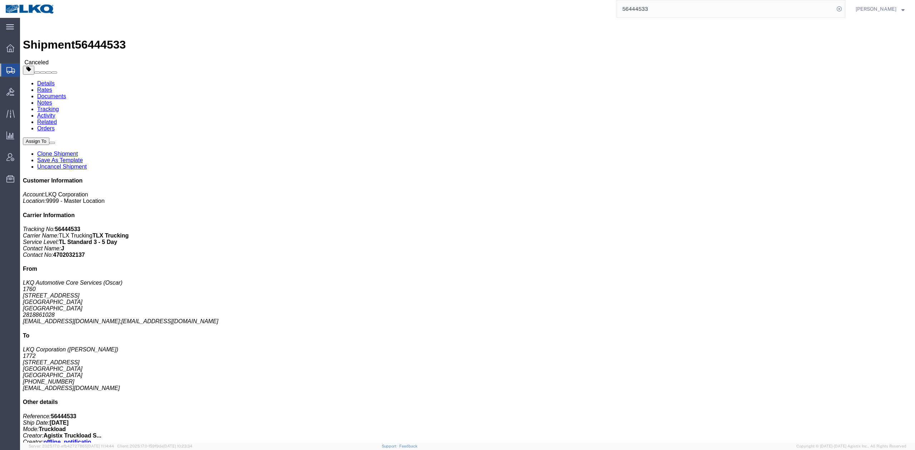
click link "Rates"
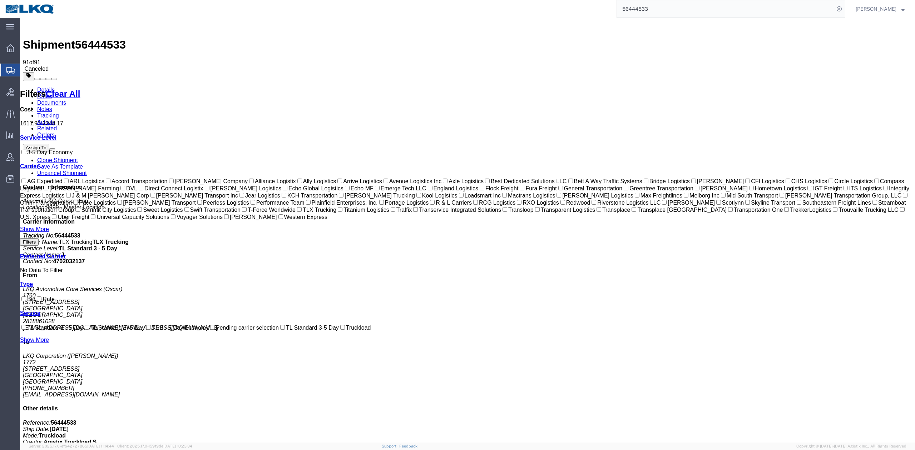
drag, startPoint x: 177, startPoint y: 42, endPoint x: 452, endPoint y: 59, distance: 275.3
click at [55, 119] on link "Activity" at bounding box center [46, 122] width 18 height 6
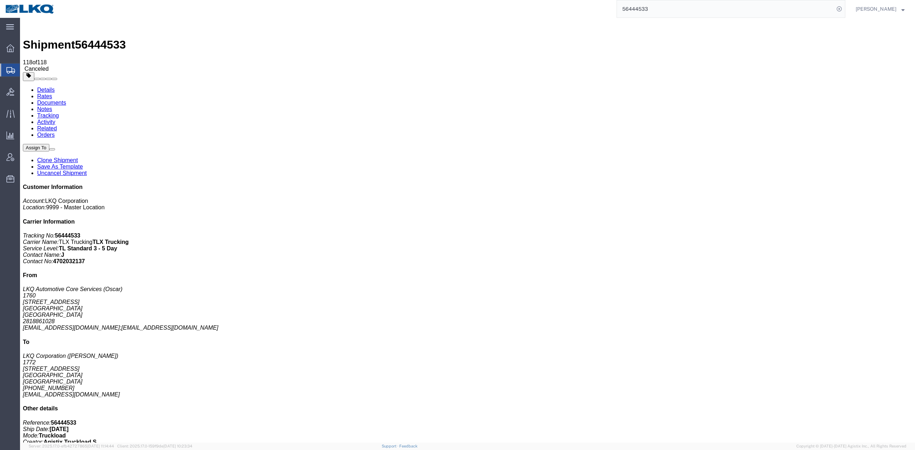
scroll to position [1716, 0]
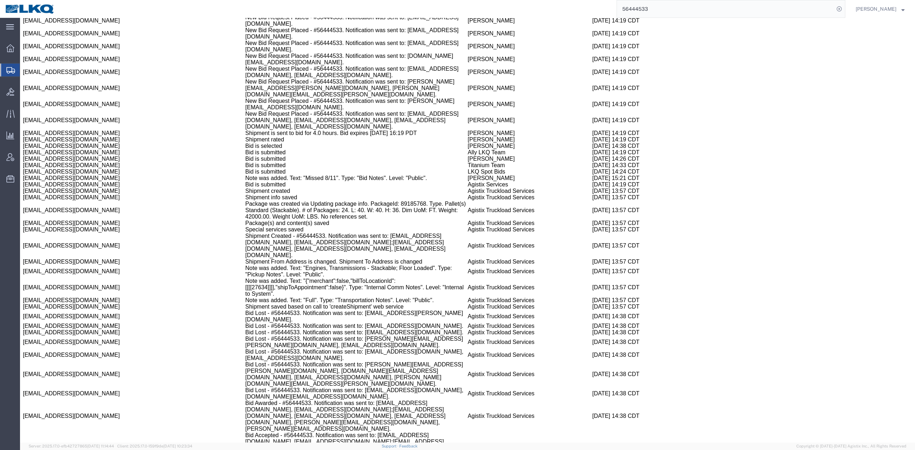
copy td "56461001"
click at [814, 10] on input "56444533" at bounding box center [725, 8] width 217 height 17
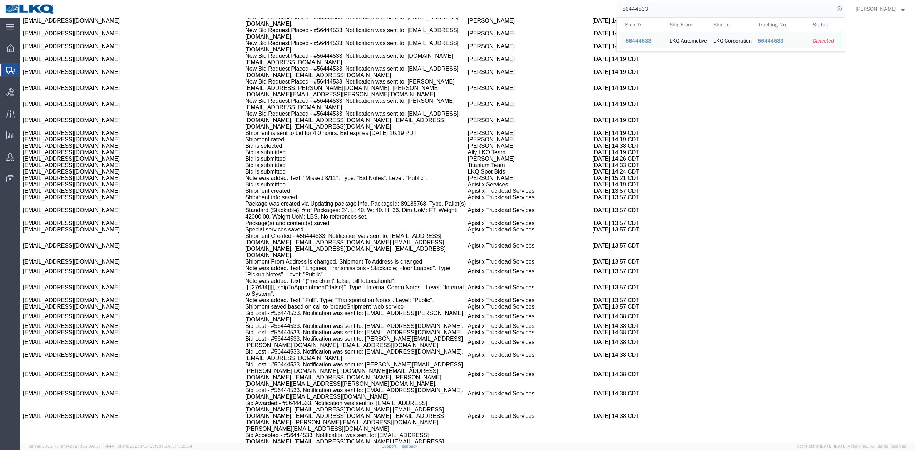
paste input "61001"
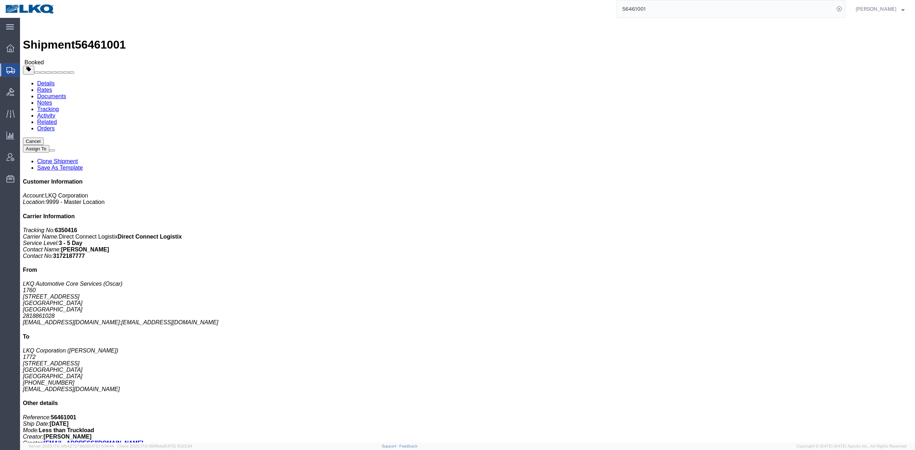
click link "Rates"
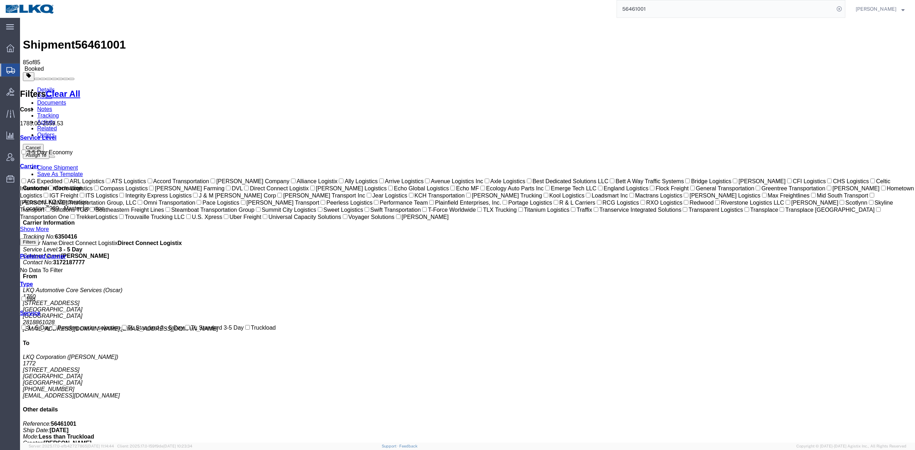
click at [827, 11] on input "56461001" at bounding box center [725, 8] width 217 height 17
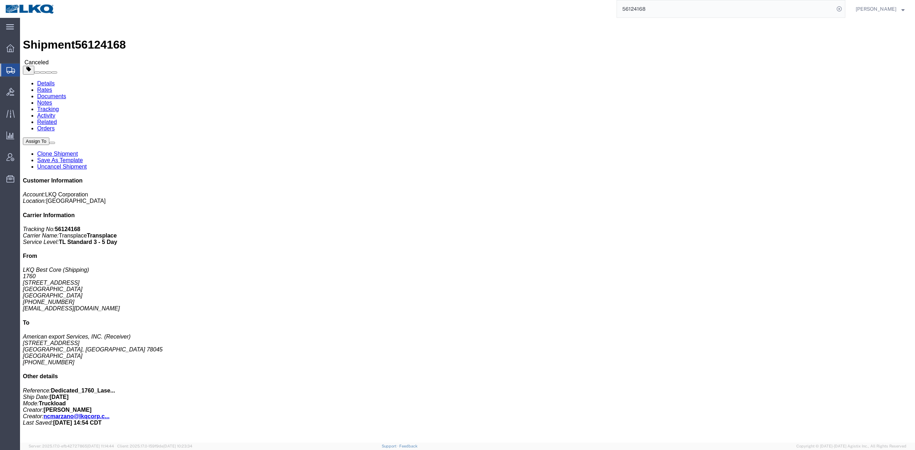
drag, startPoint x: 159, startPoint y: 23, endPoint x: 622, endPoint y: 30, distance: 463.2
click link "Activity"
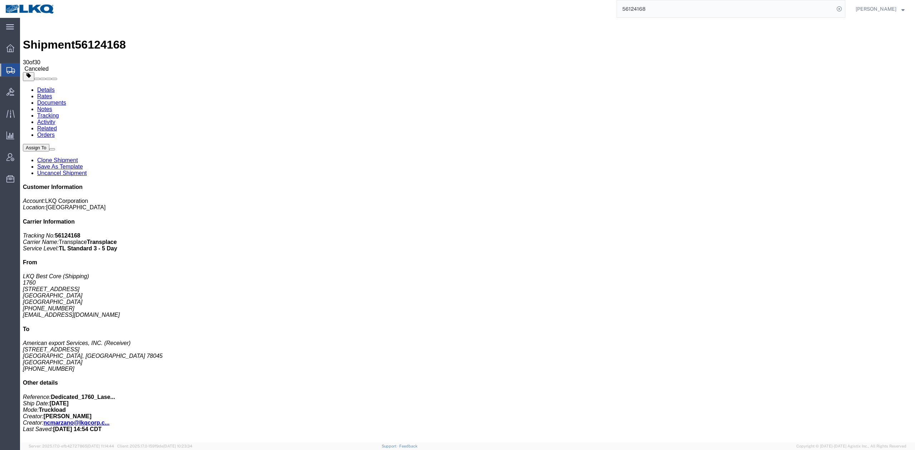
click at [823, 11] on input "56124168" at bounding box center [725, 8] width 217 height 17
paste input "456144"
type input "56456144"
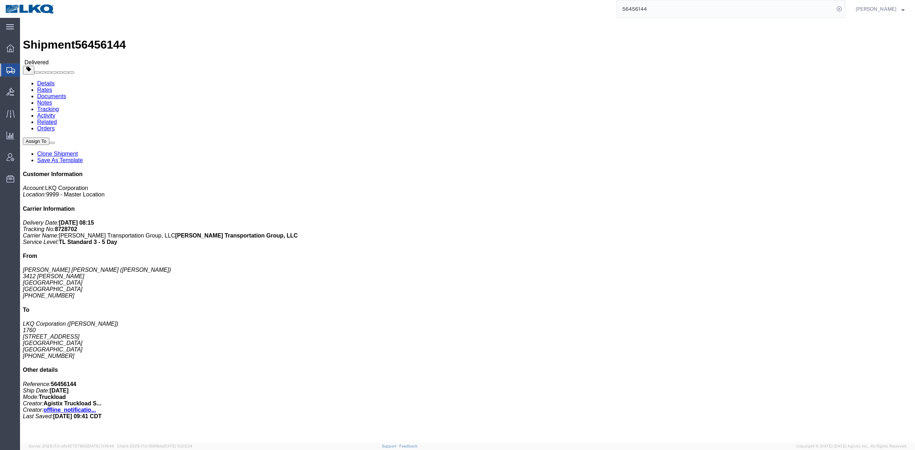
drag, startPoint x: 73, startPoint y: 49, endPoint x: 53, endPoint y: 30, distance: 27.3
click link "Rates"
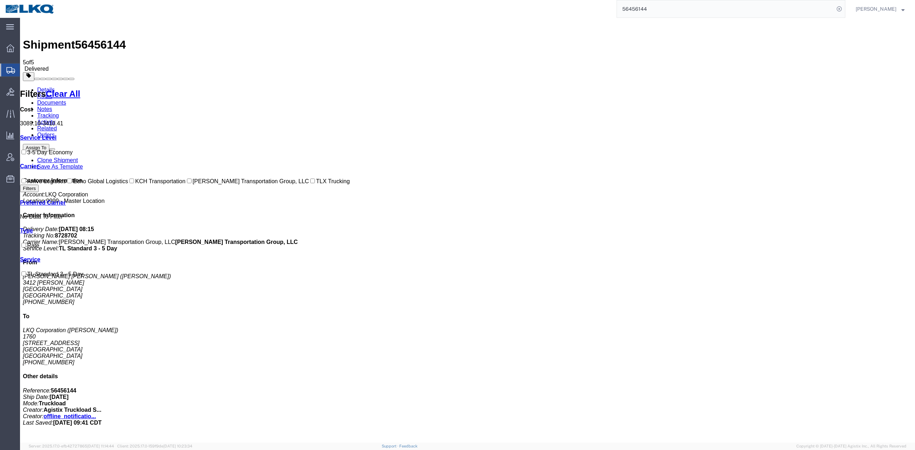
click at [52, 106] on link "Notes" at bounding box center [44, 109] width 15 height 6
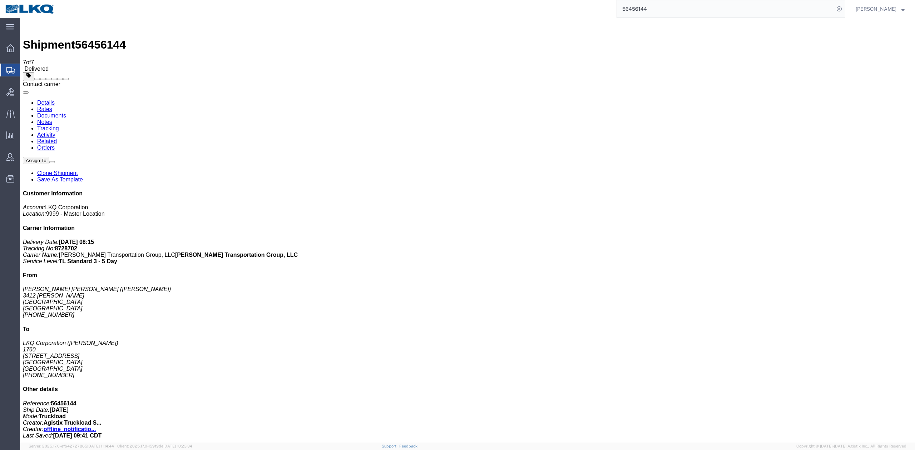
click at [60, 79] on span at bounding box center [60, 79] width 0 height 0
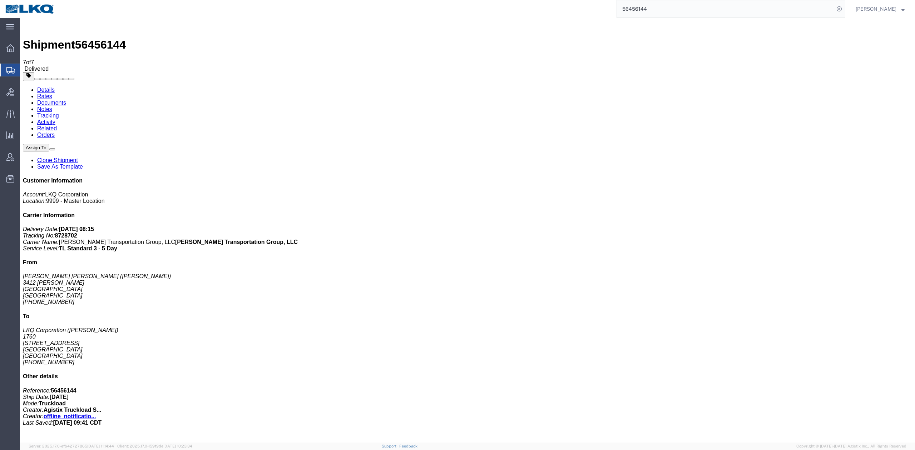
select select "LATE_REASON_NOTES"
select select "PUBLIC"
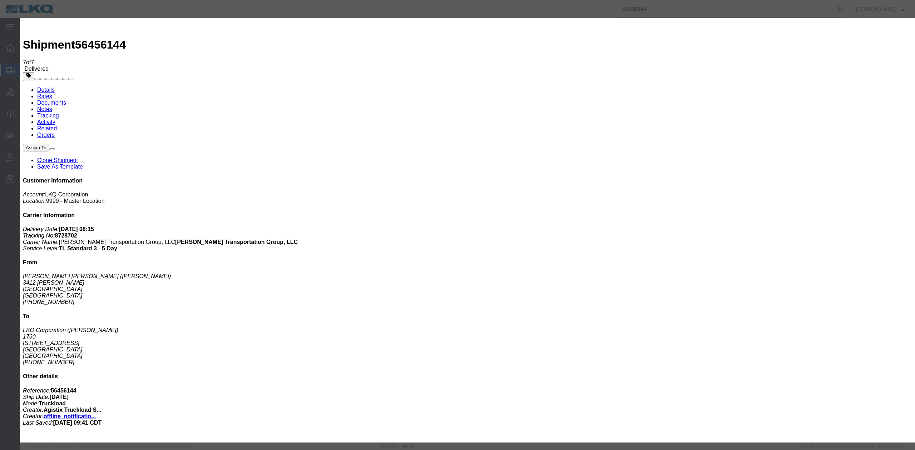
drag, startPoint x: 449, startPoint y: 114, endPoint x: 364, endPoint y: 122, distance: 84.7
type textarea "A"
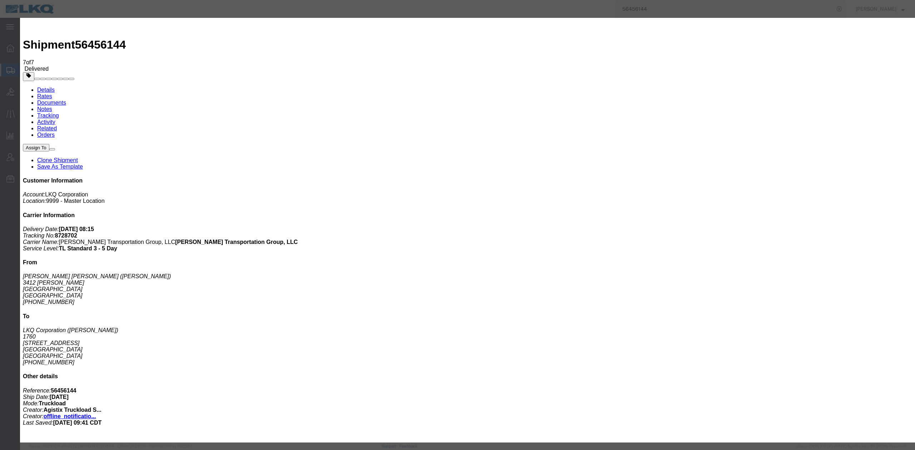
select select "LATE_REASON_NOTES"
select select "PRIVATE_TO_ACCOUNT"
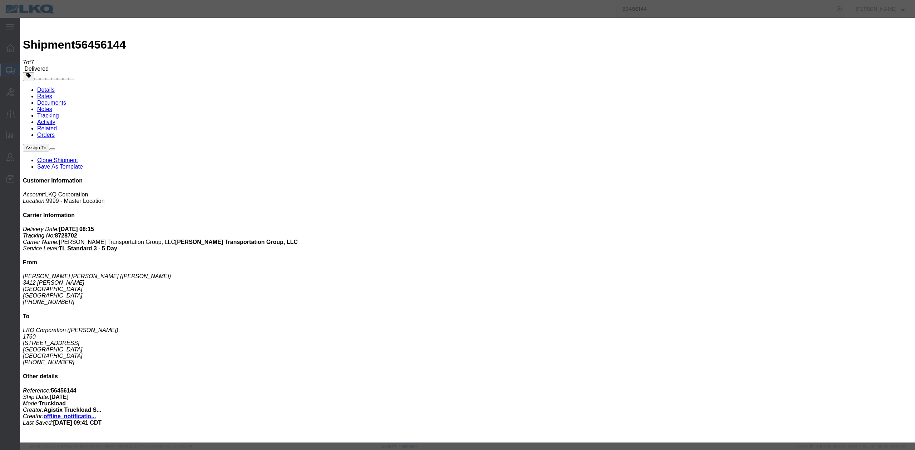
drag, startPoint x: 532, startPoint y: 64, endPoint x: 524, endPoint y: 69, distance: 9.8
select select "APPROVAL"
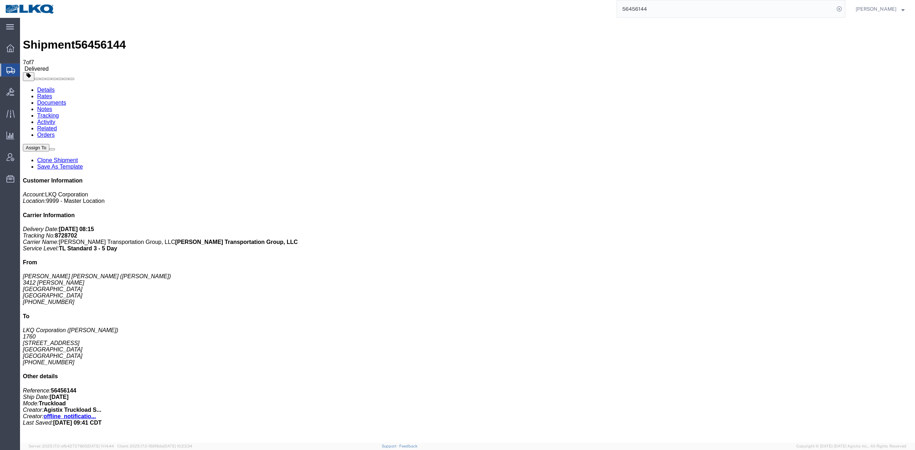
click at [827, 13] on input "56456144" at bounding box center [725, 8] width 217 height 17
paste input "82233"
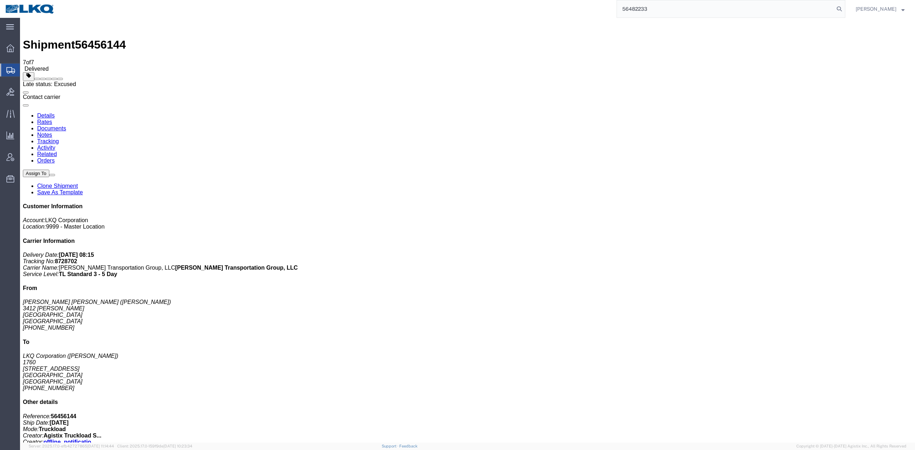
click at [29, 91] on button at bounding box center [26, 92] width 6 height 2
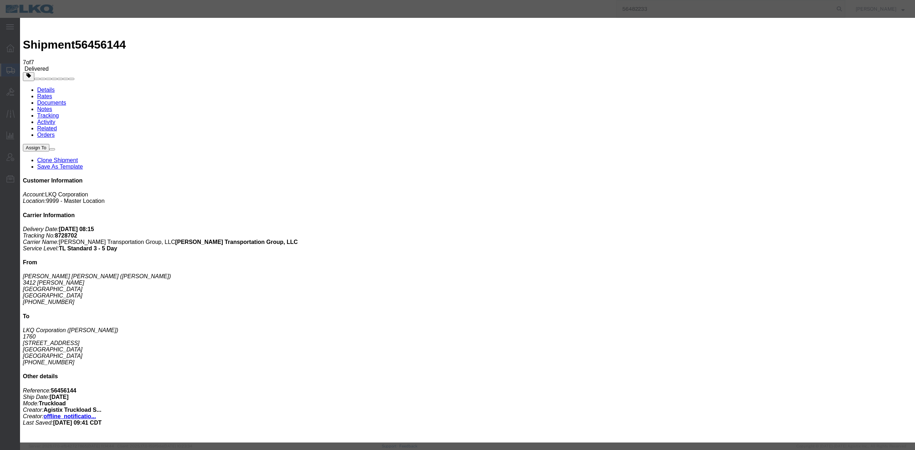
drag, startPoint x: 577, startPoint y: 34, endPoint x: 674, endPoint y: 54, distance: 99.1
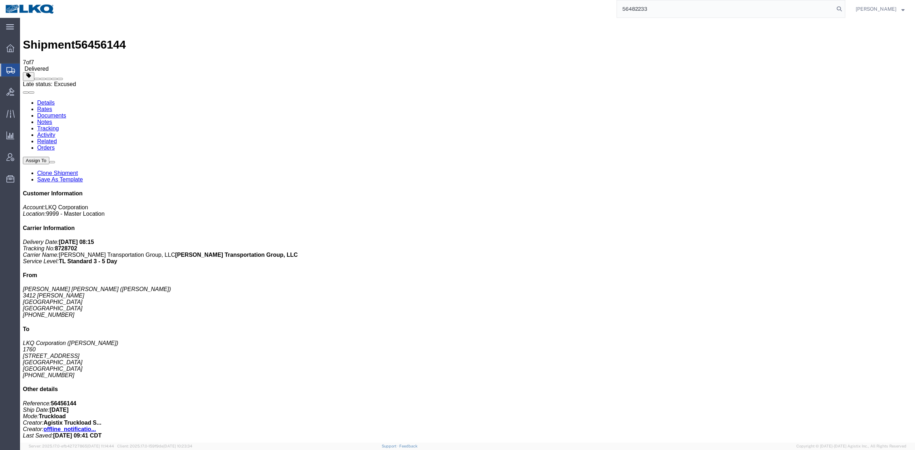
click at [60, 79] on span at bounding box center [60, 79] width 0 height 0
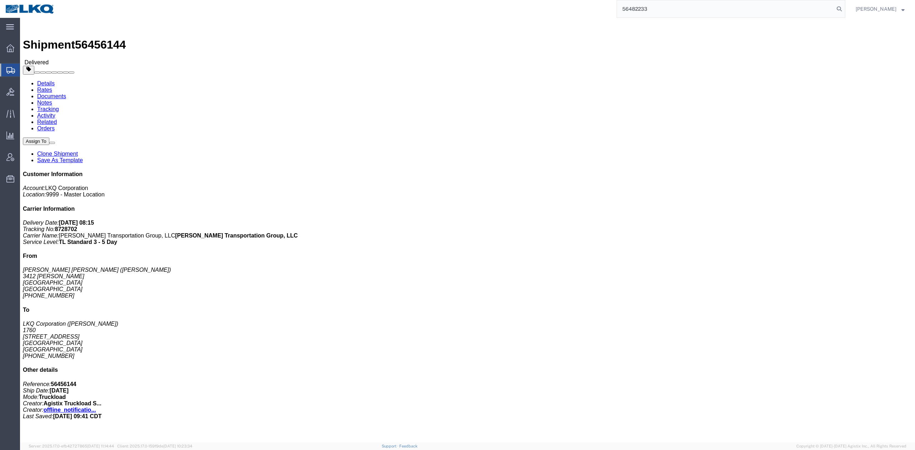
click at [823, 12] on input "56482233" at bounding box center [725, 8] width 217 height 17
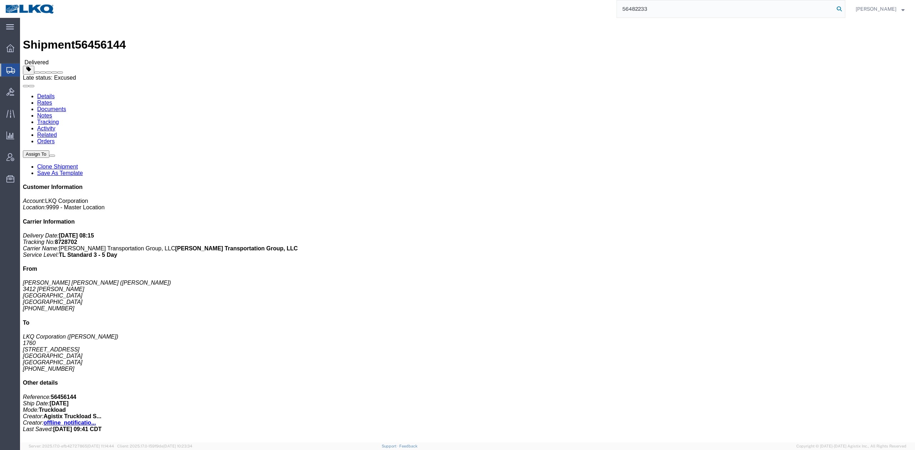
click at [844, 8] on icon at bounding box center [839, 9] width 10 height 10
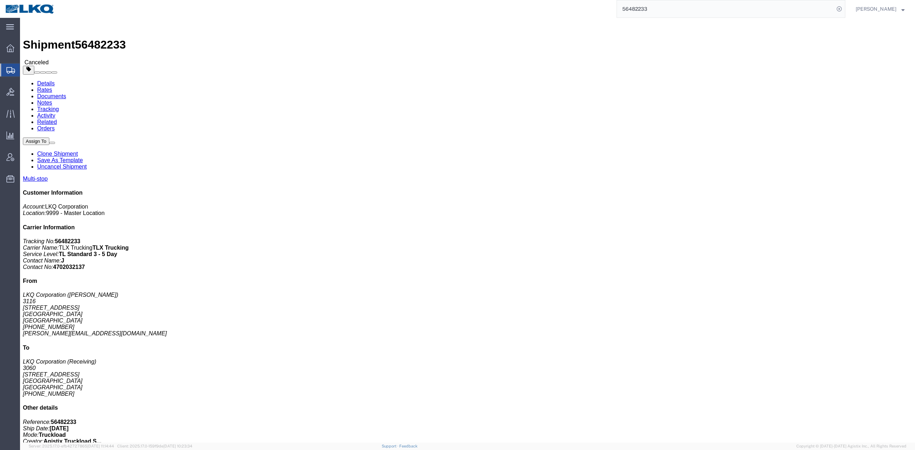
click link "Rates"
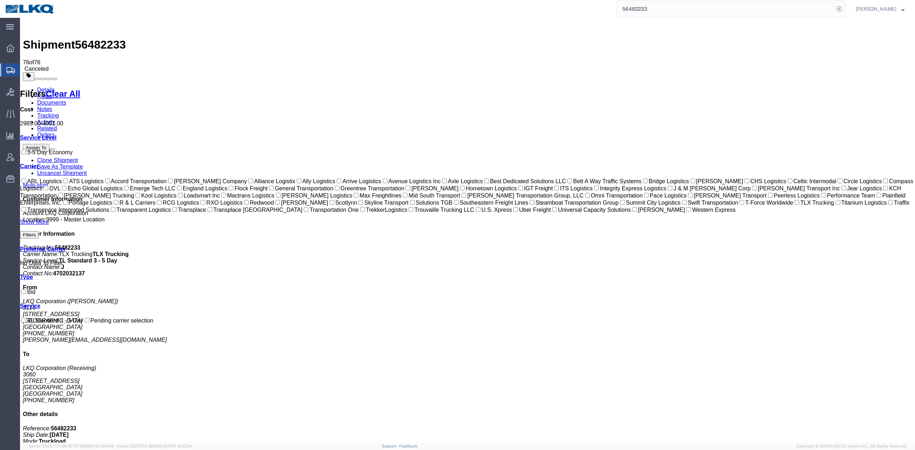
drag, startPoint x: 180, startPoint y: 45, endPoint x: 485, endPoint y: 63, distance: 304.6
click at [55, 119] on link "Activity" at bounding box center [46, 122] width 18 height 6
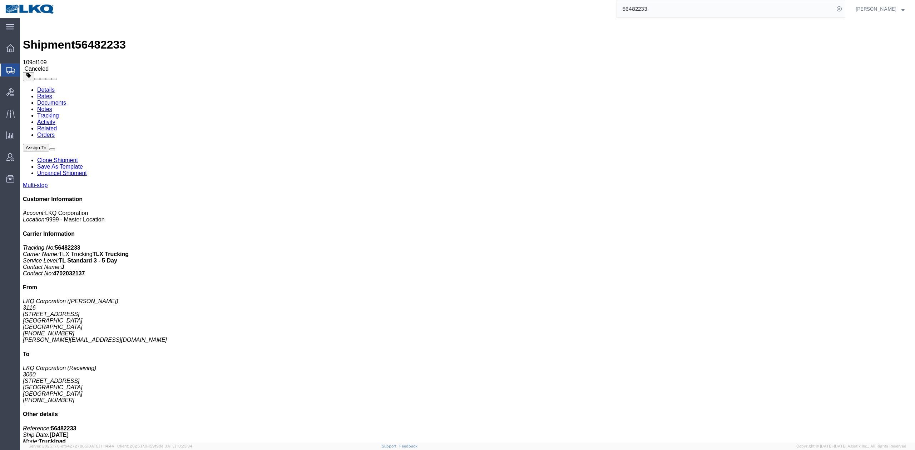
scroll to position [1384, 0]
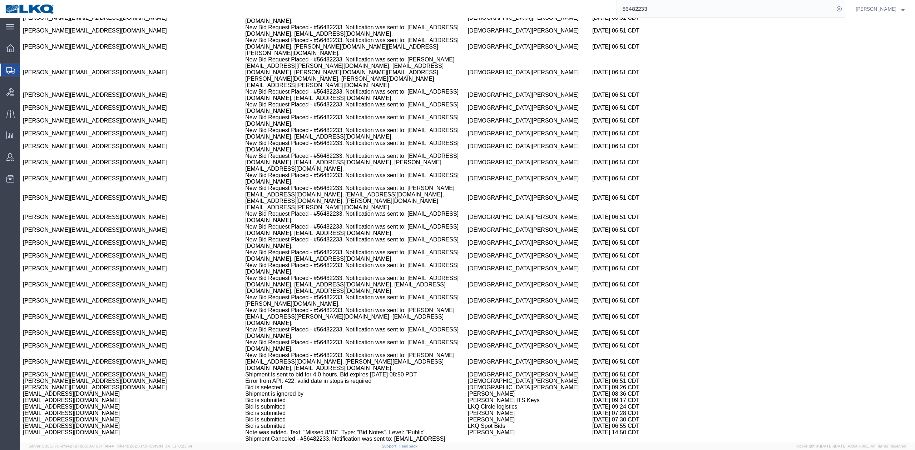
copy td "56514578"
click at [814, 8] on input "56482233" at bounding box center [725, 8] width 217 height 17
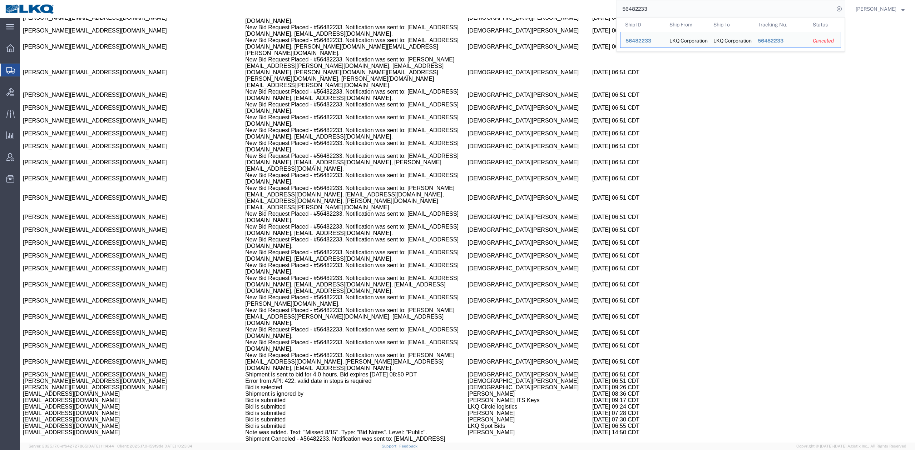
paste input "514578"
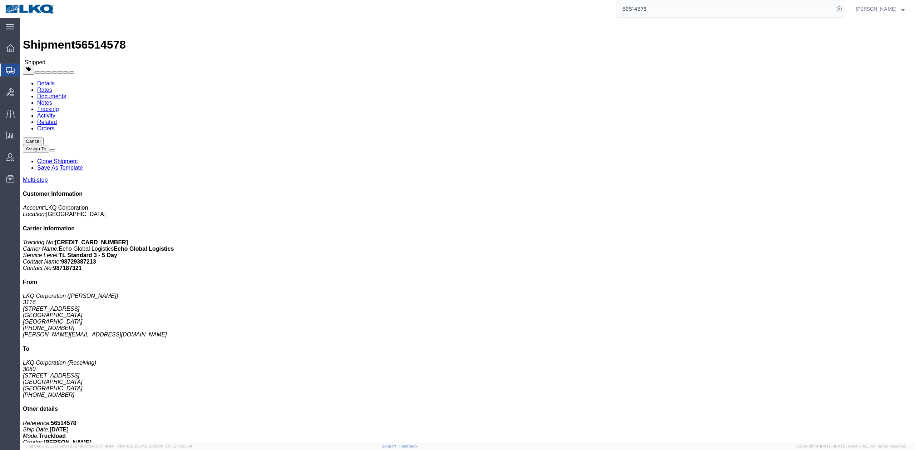
drag, startPoint x: 11, startPoint y: 86, endPoint x: 44, endPoint y: 34, distance: 61.7
click link "Rates"
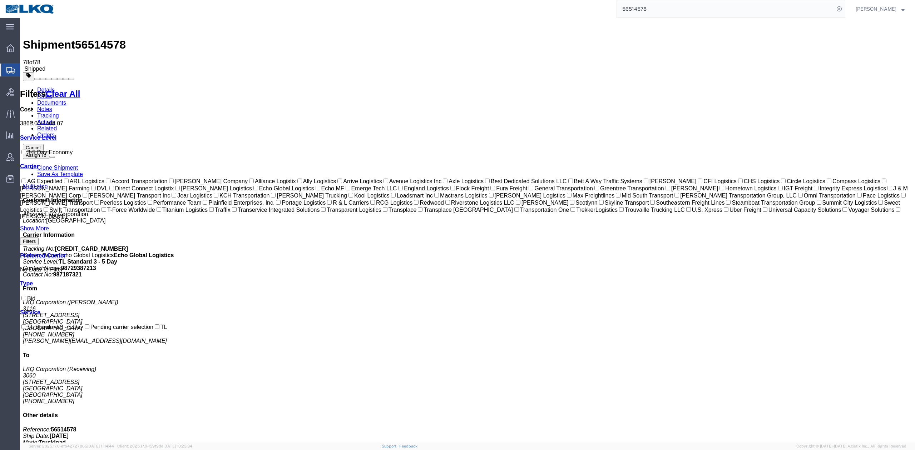
click at [820, 9] on input "56514578" at bounding box center [725, 8] width 217 height 17
paste input "472870"
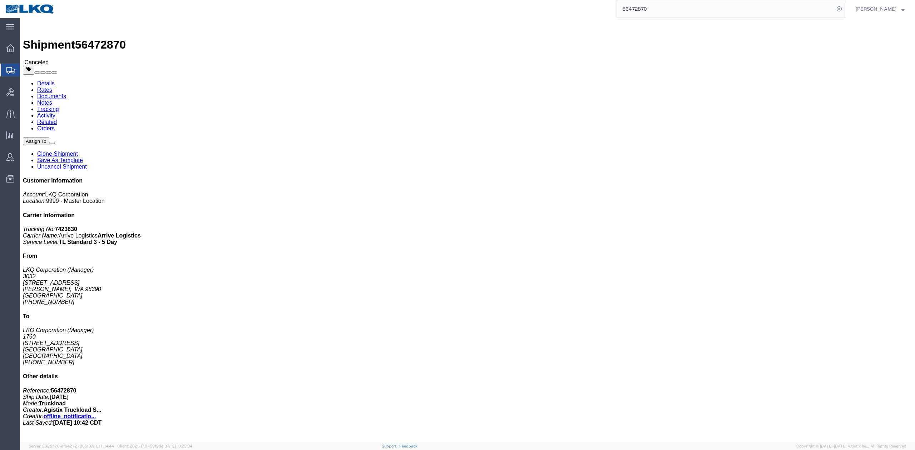
drag, startPoint x: 7, startPoint y: 82, endPoint x: 53, endPoint y: 28, distance: 71.2
click link "Rates"
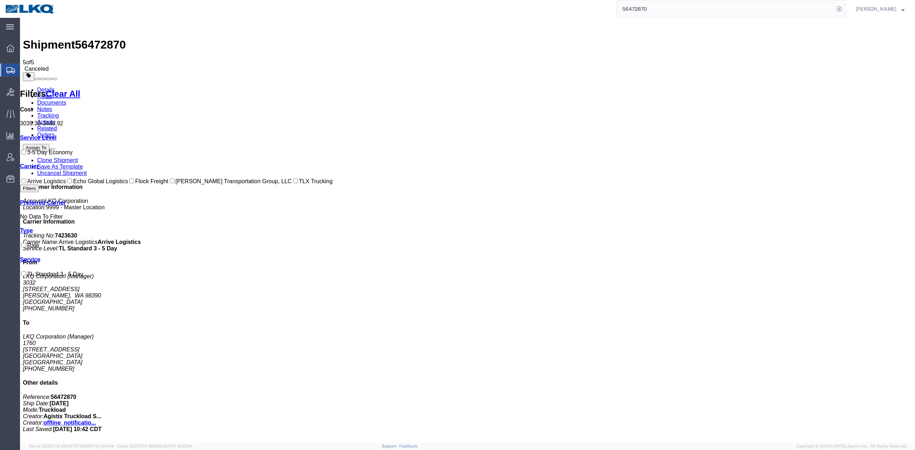
drag, startPoint x: 179, startPoint y: 46, endPoint x: 233, endPoint y: 74, distance: 61.1
click at [55, 119] on link "Activity" at bounding box center [46, 122] width 18 height 6
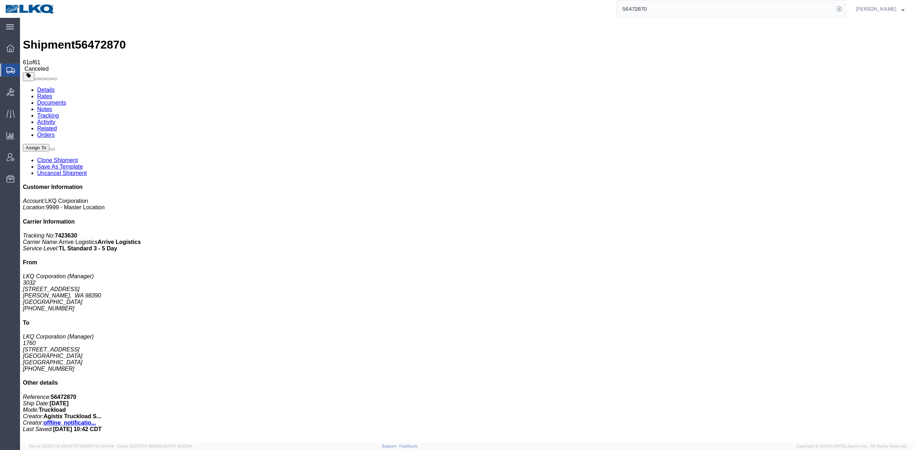
scroll to position [585, 0]
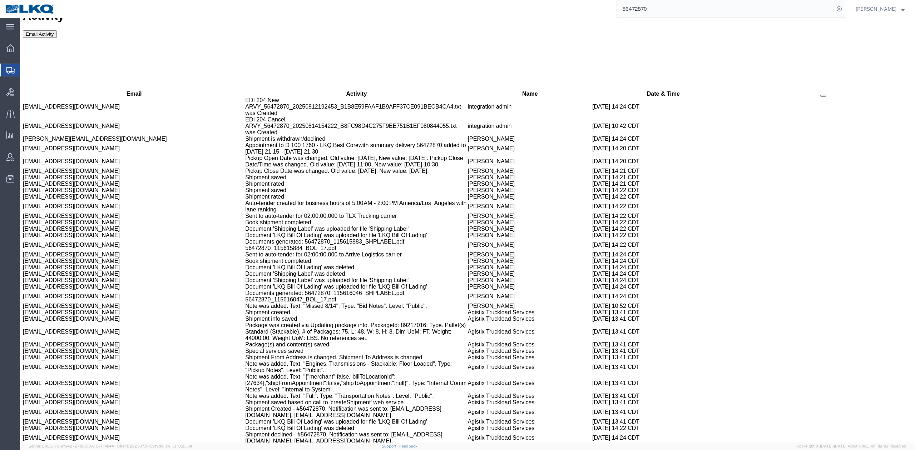
copy td "56496881"
click at [816, 3] on input "56472870" at bounding box center [725, 8] width 217 height 17
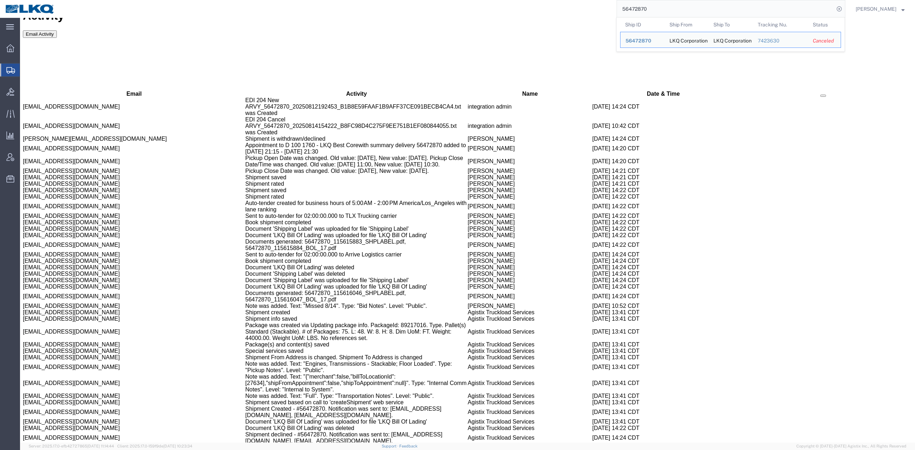
click at [816, 3] on input "56472870" at bounding box center [725, 8] width 217 height 17
paste input "96881"
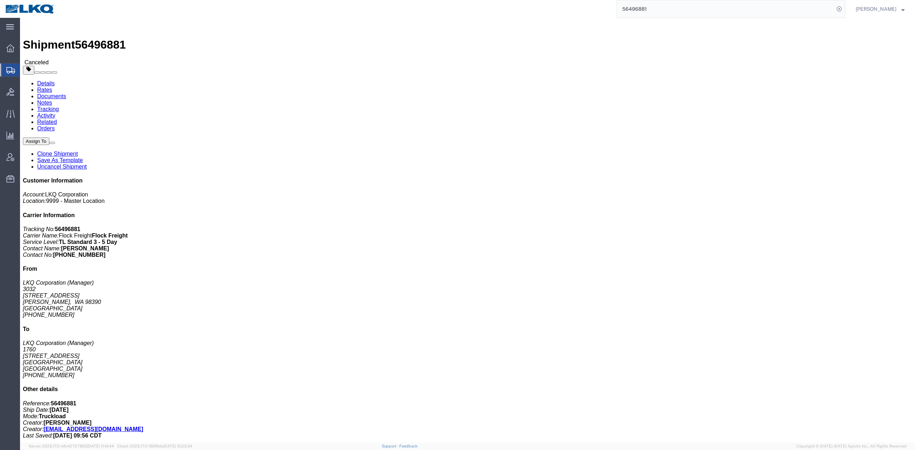
click link "Rates"
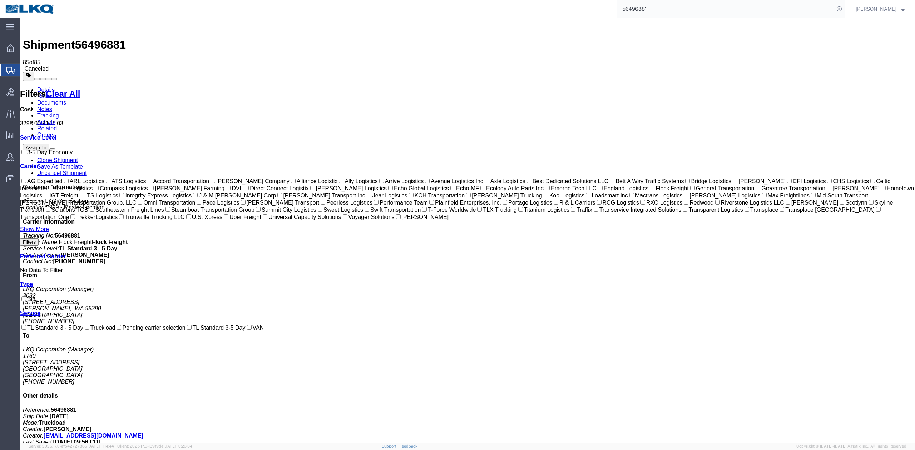
drag, startPoint x: 184, startPoint y: 47, endPoint x: 249, endPoint y: 56, distance: 64.9
click at [55, 119] on link "Activity" at bounding box center [46, 122] width 18 height 6
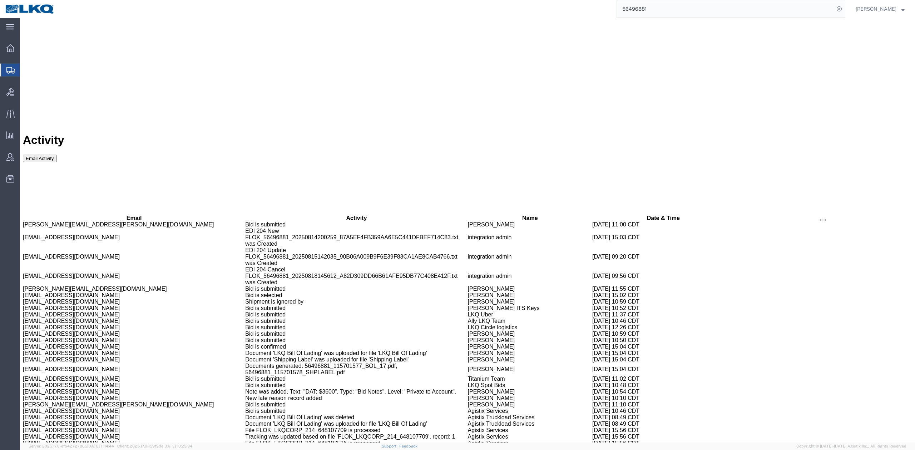
scroll to position [2139, 0]
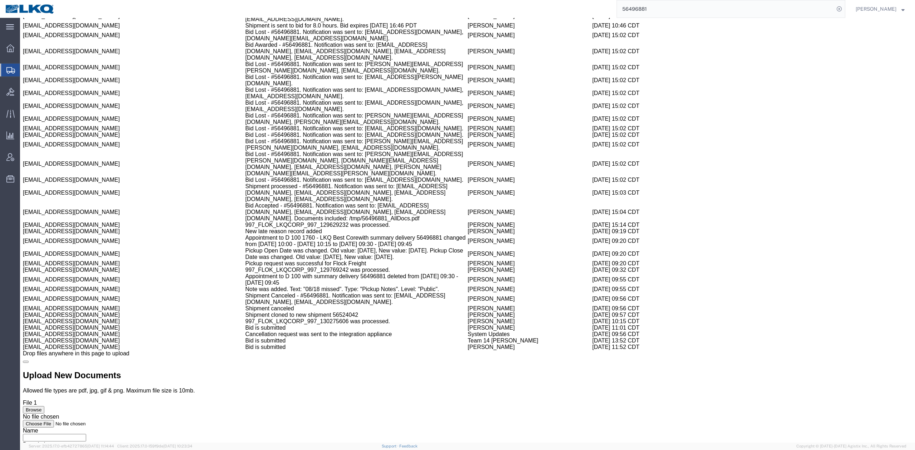
click at [306, 318] on td "Shipment cloned to new shipment 56524042" at bounding box center [356, 315] width 222 height 6
copy td "4"
click at [303, 318] on td "Shipment cloned to new shipment 56524042" at bounding box center [356, 315] width 222 height 6
click at [304, 318] on td "Shipment cloned to new shipment 56524042" at bounding box center [356, 315] width 222 height 6
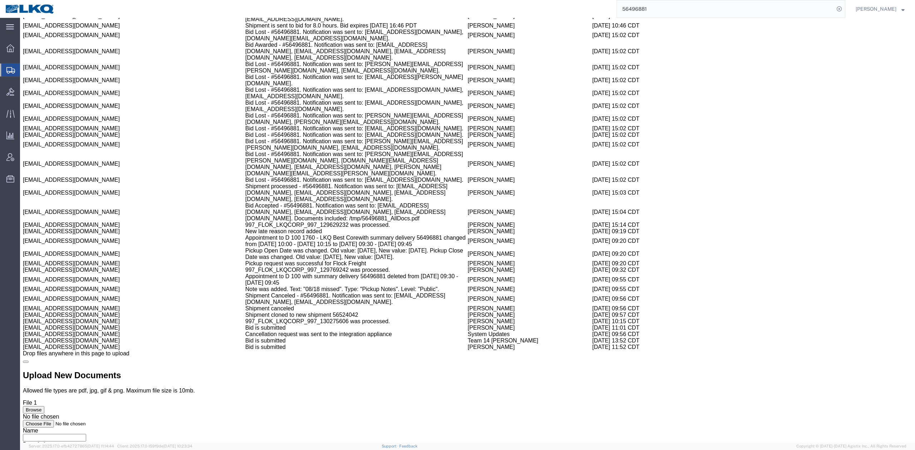
copy td "56524042"
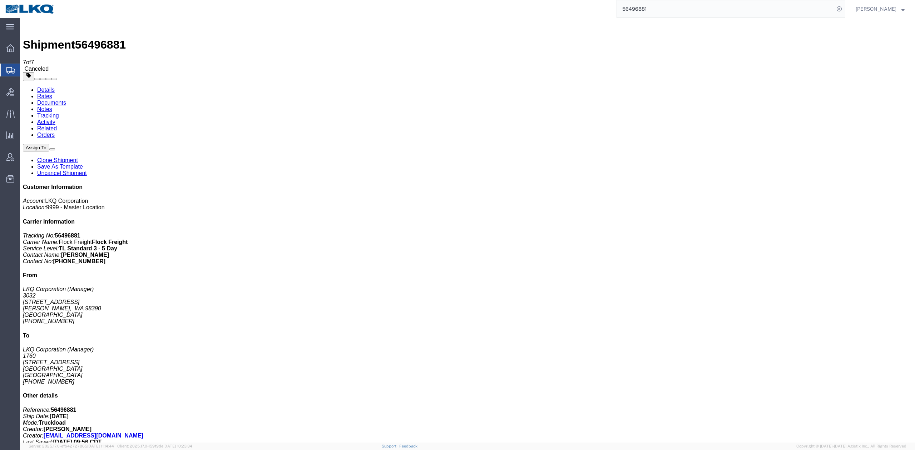
click at [822, 11] on input "56496881" at bounding box center [725, 8] width 217 height 17
click at [844, 9] on icon at bounding box center [839, 9] width 10 height 10
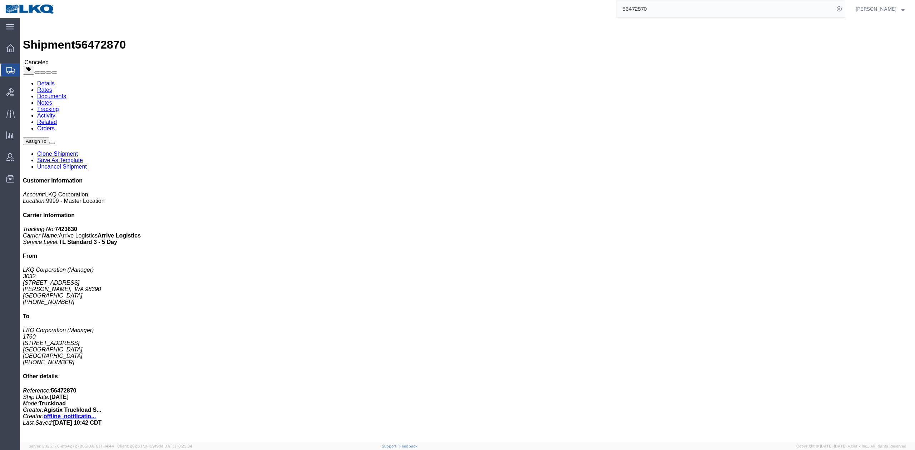
drag, startPoint x: 46, startPoint y: 25, endPoint x: 38, endPoint y: 39, distance: 15.7
click link "Rates"
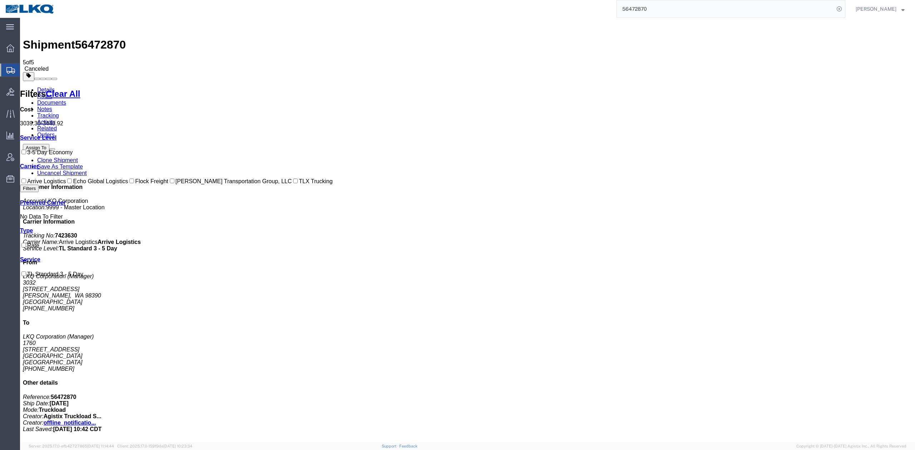
drag, startPoint x: 189, startPoint y: 44, endPoint x: 639, endPoint y: 33, distance: 450.7
click at [55, 119] on link "Activity" at bounding box center [46, 122] width 18 height 6
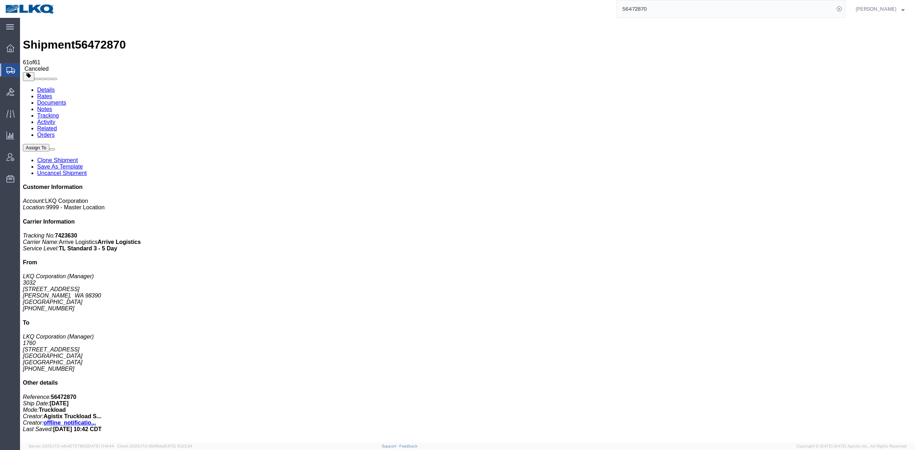
click at [814, 10] on input "56472870" at bounding box center [725, 8] width 217 height 17
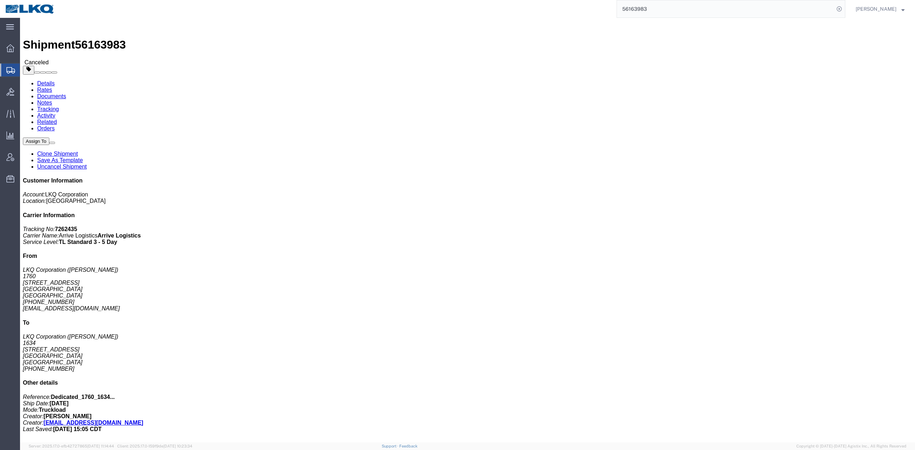
drag, startPoint x: 69, startPoint y: 49, endPoint x: 49, endPoint y: 31, distance: 27.1
click link "Rates"
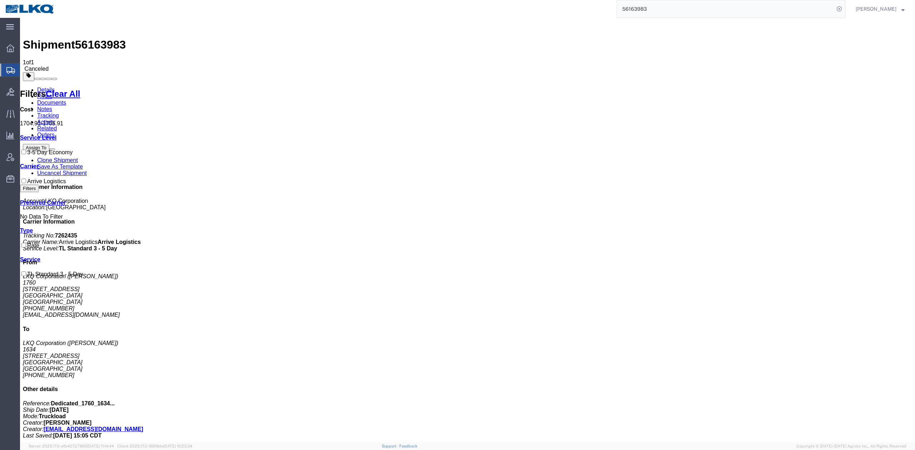
click at [55, 119] on link "Activity" at bounding box center [46, 122] width 18 height 6
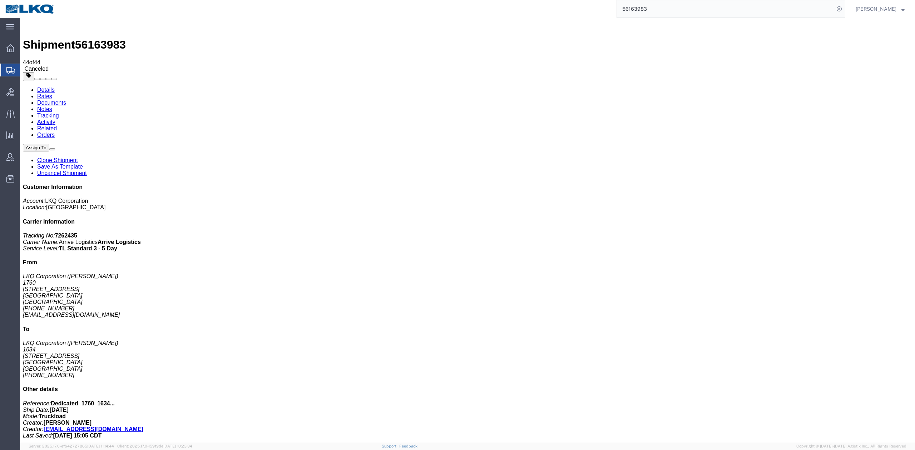
click at [672, 6] on input "56163983" at bounding box center [725, 8] width 217 height 17
click at [672, 7] on input "56163983" at bounding box center [725, 8] width 217 height 17
type input "56442969"
click at [52, 106] on link "Notes" at bounding box center [44, 109] width 15 height 6
click at [87, 170] on link "Uncancel Shipment" at bounding box center [62, 173] width 50 height 6
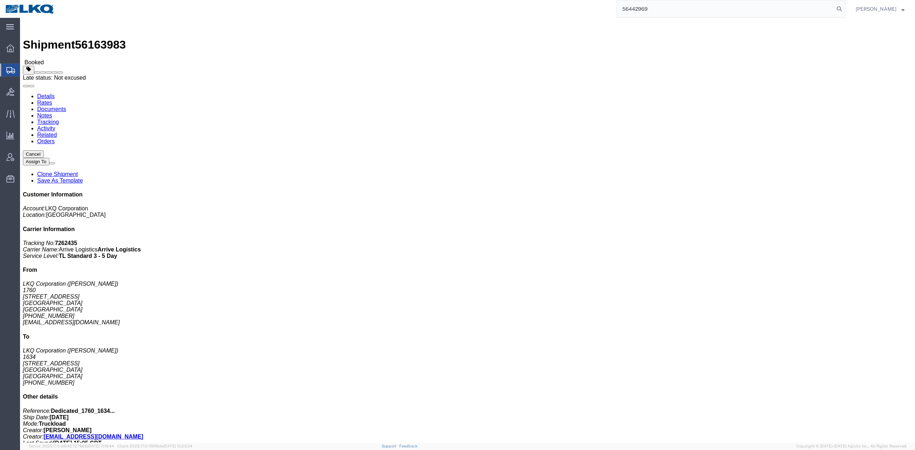
click span
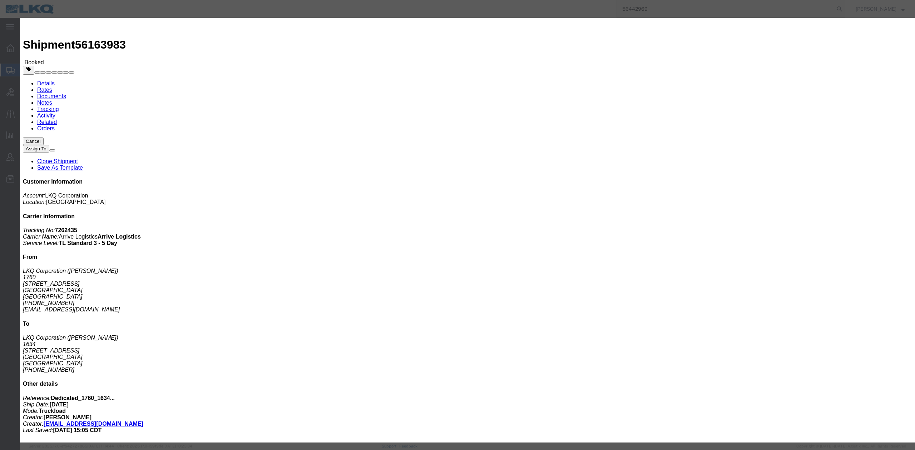
drag, startPoint x: 416, startPoint y: 65, endPoint x: 369, endPoint y: 70, distance: 47.8
click div "Notes 08/15 missed"
type textarea "P"
type textarea "Pickup 8/15"
click button "Save"
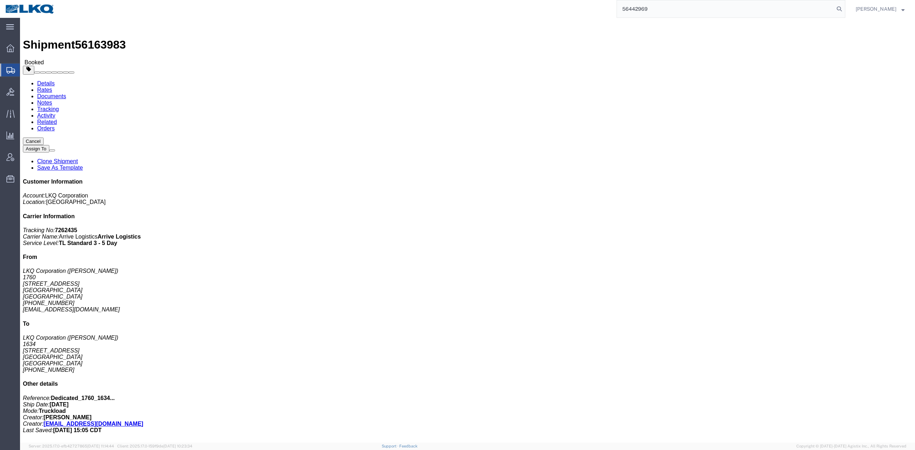
click button "Cancel"
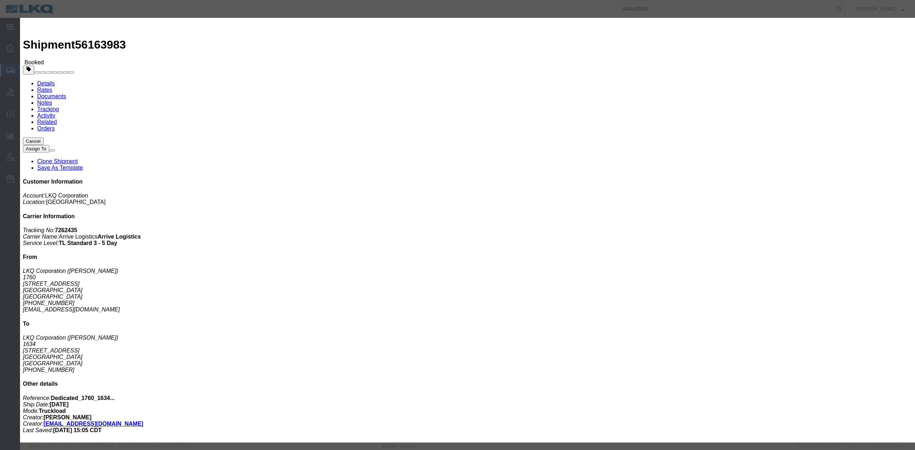
click button "Yes"
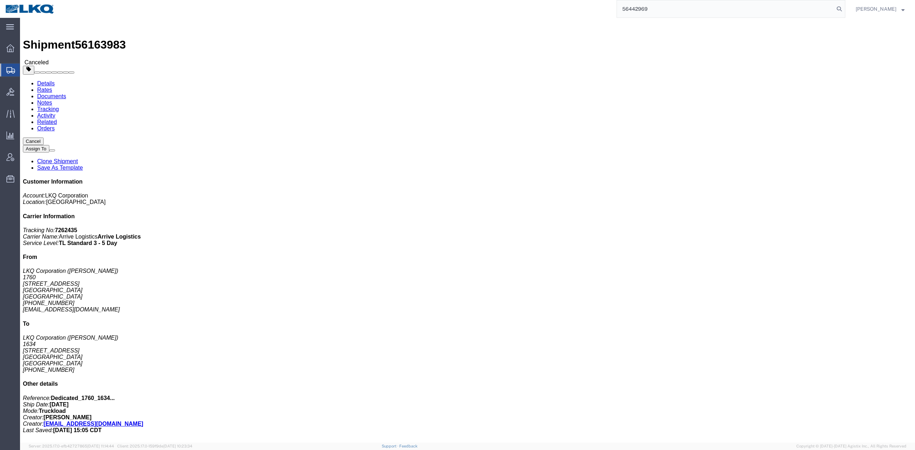
drag, startPoint x: 849, startPoint y: 6, endPoint x: 842, endPoint y: 14, distance: 10.1
click at [844, 7] on icon at bounding box center [839, 9] width 10 height 10
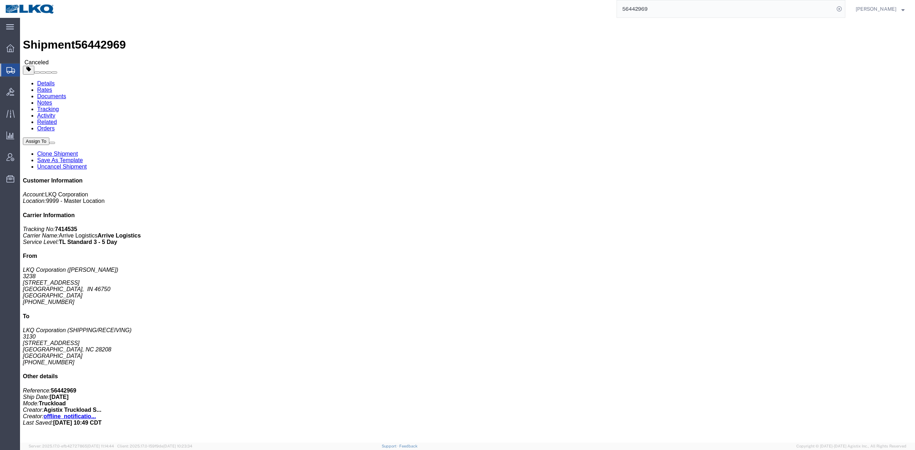
click link "Rates"
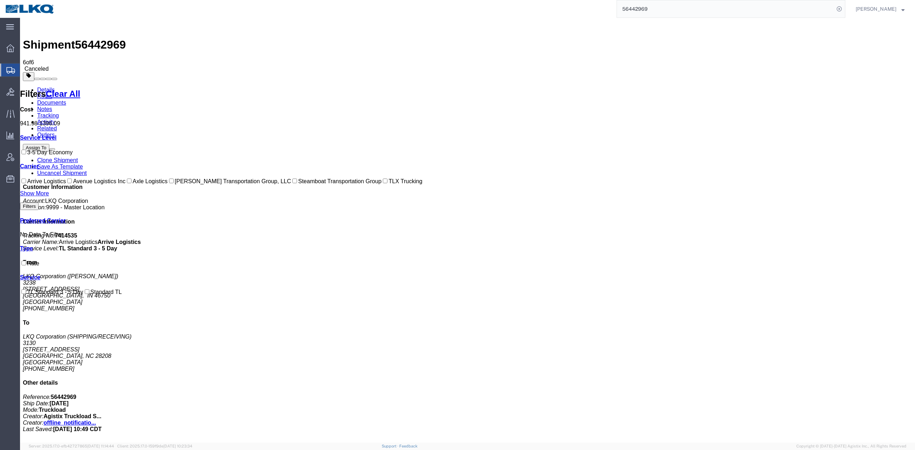
drag, startPoint x: 187, startPoint y: 42, endPoint x: 344, endPoint y: 56, distance: 157.1
click at [55, 119] on link "Activity" at bounding box center [46, 122] width 18 height 6
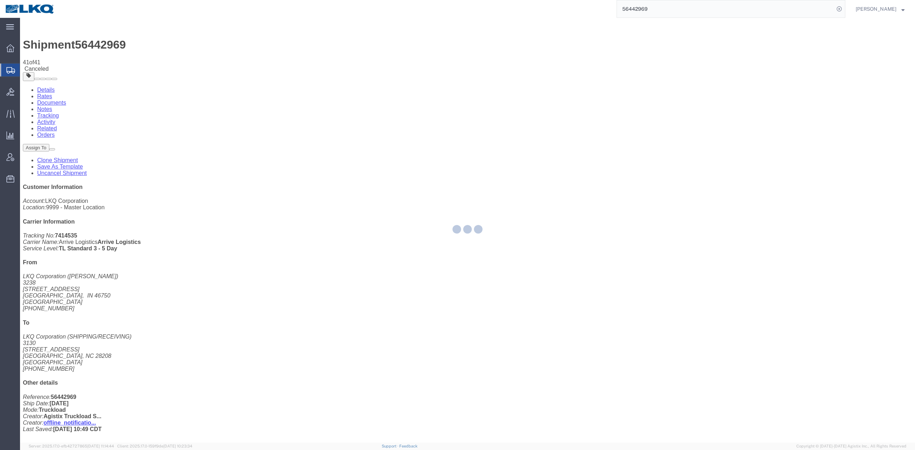
scroll to position [303, 0]
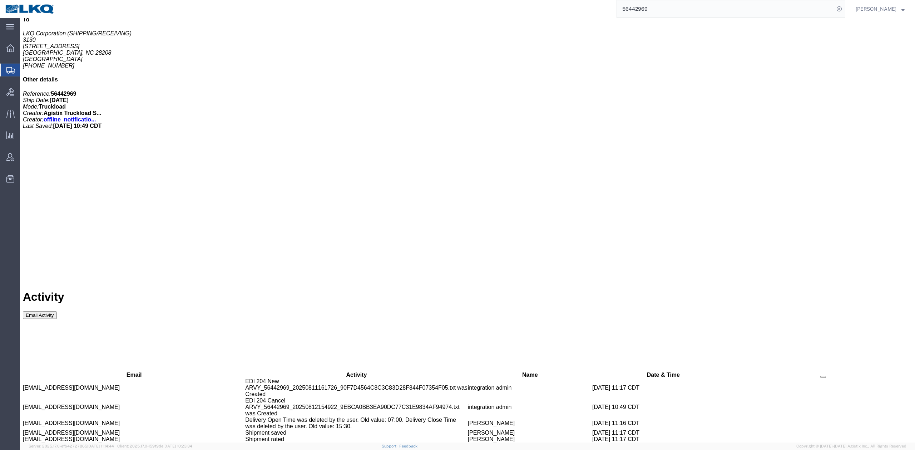
copy td "56469901"
click at [815, 12] on input "56442969" at bounding box center [725, 8] width 217 height 17
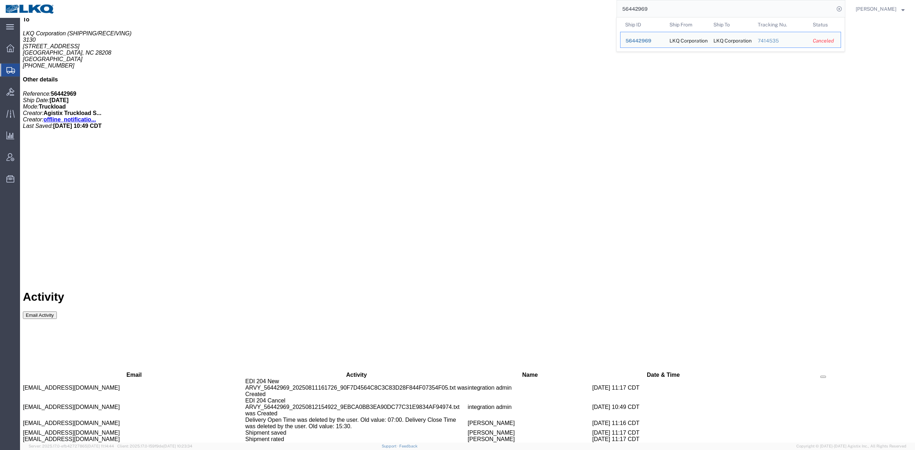
paste input "69901"
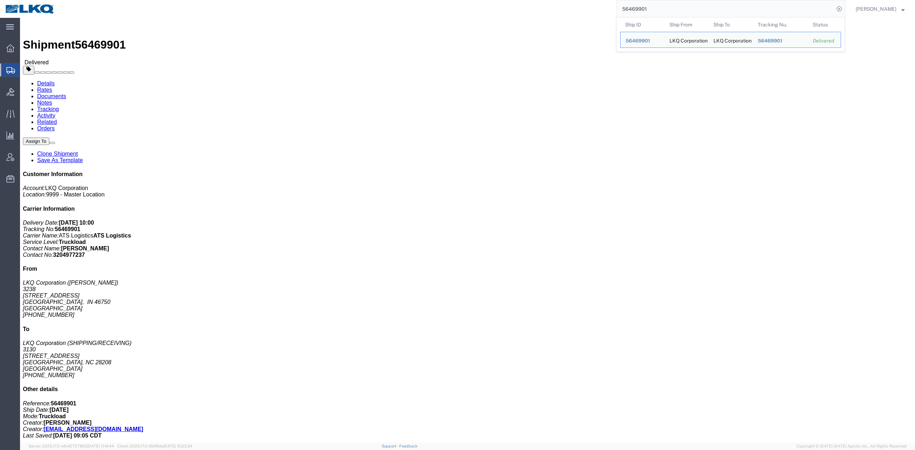
click link "Rates"
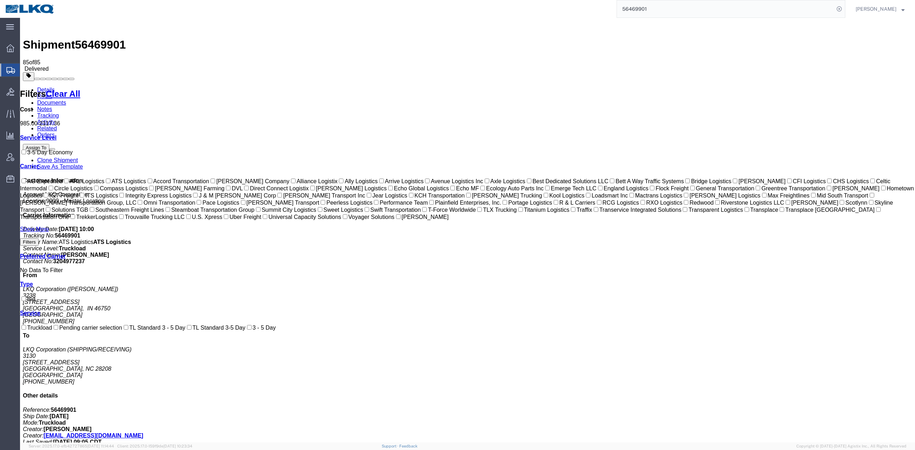
click at [823, 11] on input "56469901" at bounding box center [725, 8] width 217 height 17
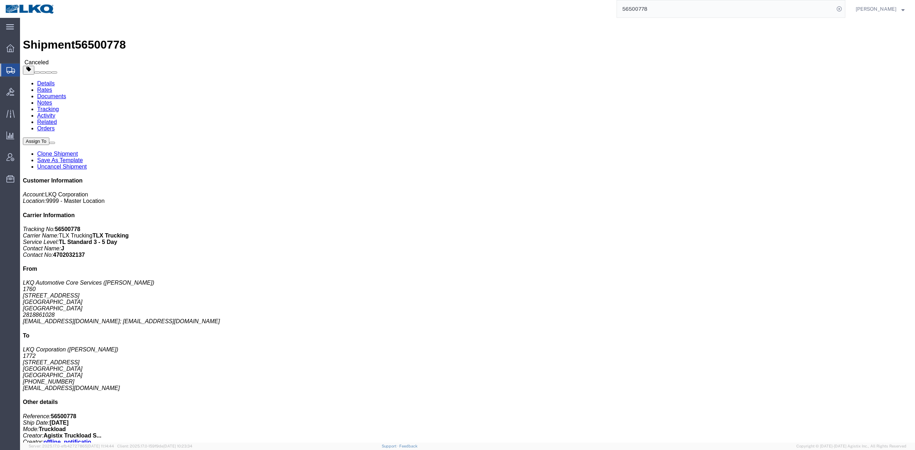
drag, startPoint x: 14, startPoint y: 74, endPoint x: 54, endPoint y: 22, distance: 65.8
click link "Rates"
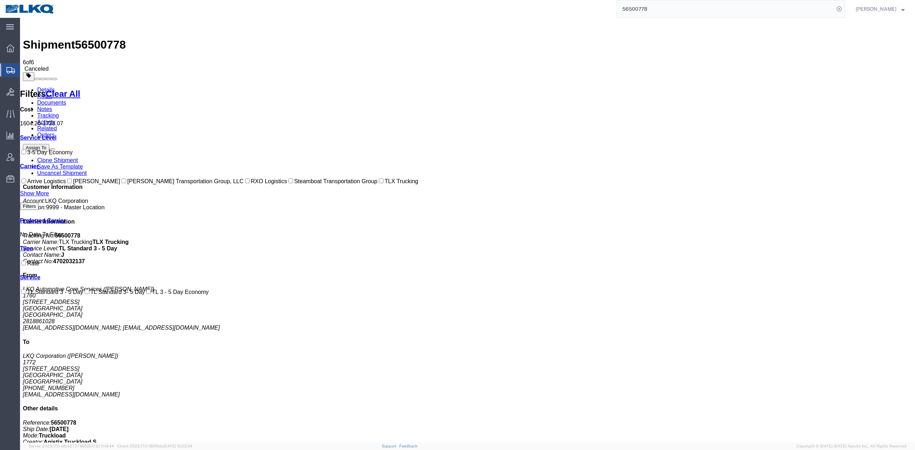
click at [55, 119] on link "Activity" at bounding box center [46, 122] width 18 height 6
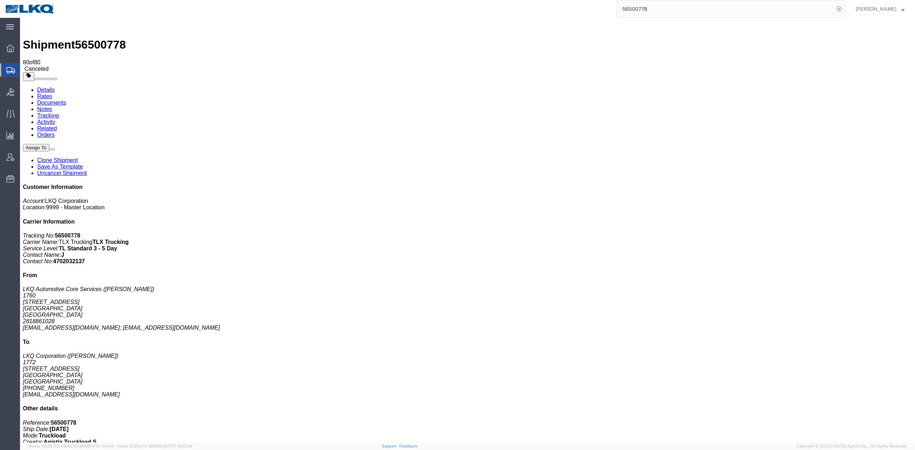
scroll to position [528, 0]
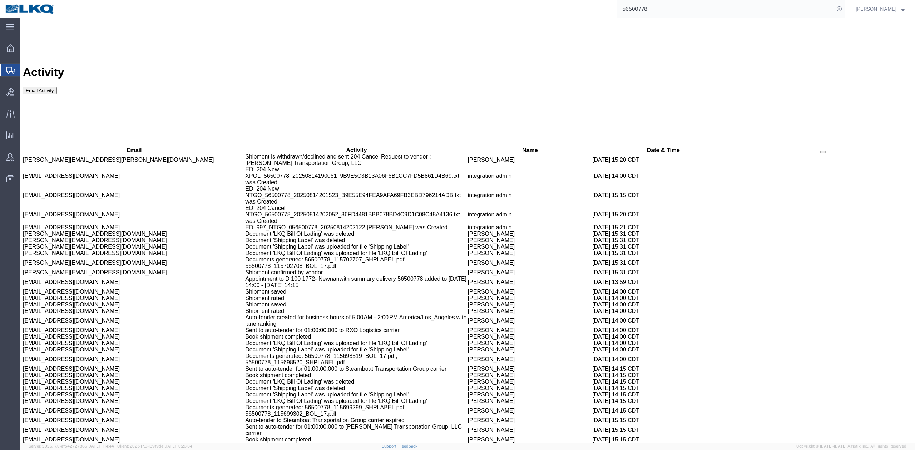
copy td "56514633"
click at [818, 8] on input "56500778" at bounding box center [725, 8] width 217 height 17
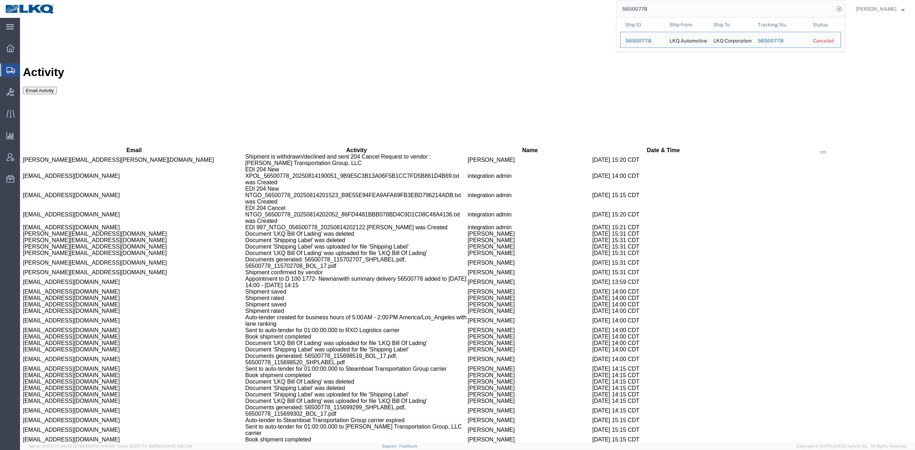
paste input "14633"
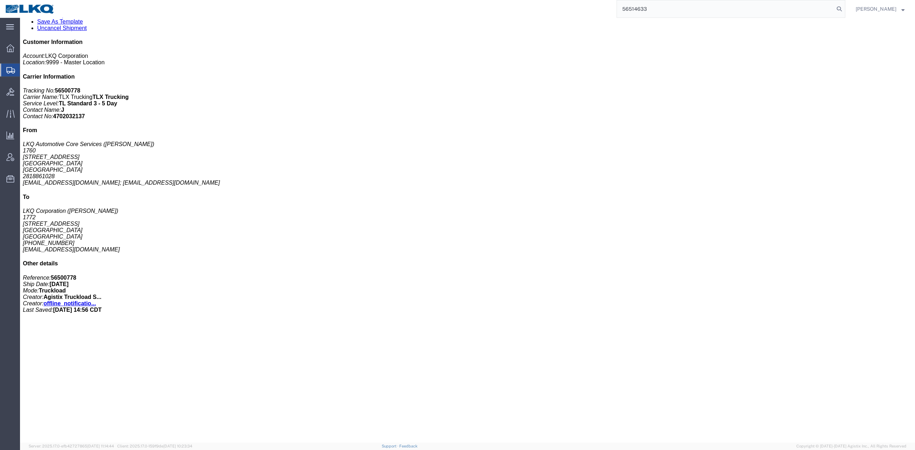
scroll to position [147, 0]
click at [845, 2] on form "56514633" at bounding box center [730, 9] width 229 height 18
click at [844, 7] on icon at bounding box center [839, 9] width 10 height 10
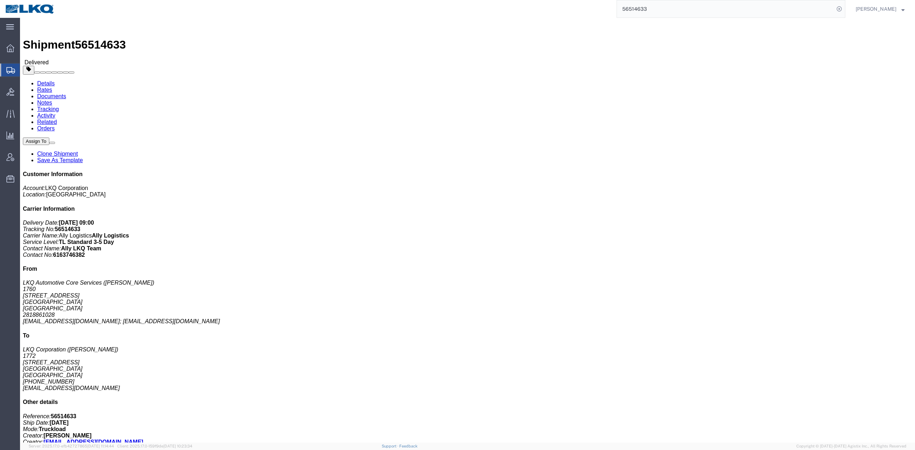
drag, startPoint x: 61, startPoint y: 24, endPoint x: 55, endPoint y: 31, distance: 9.9
click link "Rates"
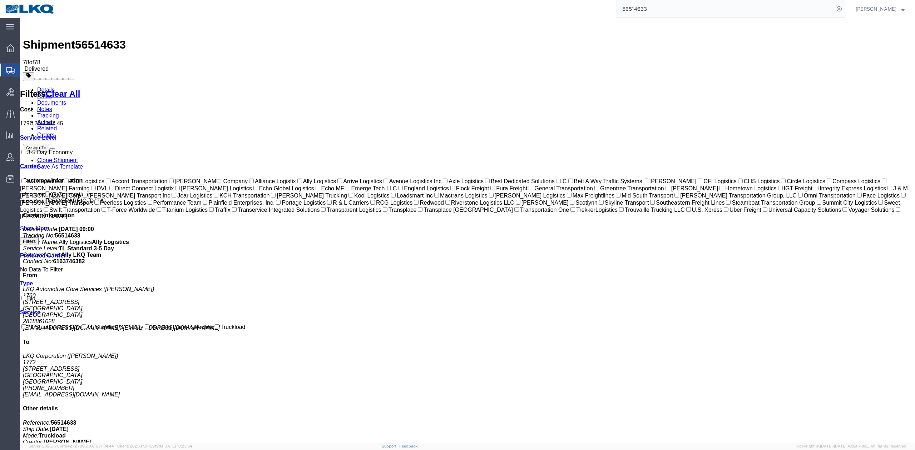
click at [831, 13] on input "56514633" at bounding box center [725, 8] width 217 height 17
click at [831, 13] on input "56500744" at bounding box center [725, 8] width 217 height 17
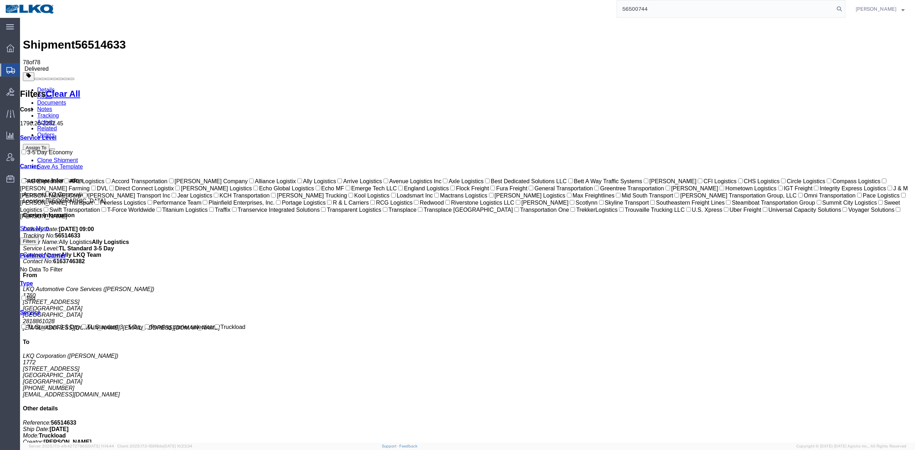
click at [831, 12] on input "56500744" at bounding box center [725, 8] width 217 height 17
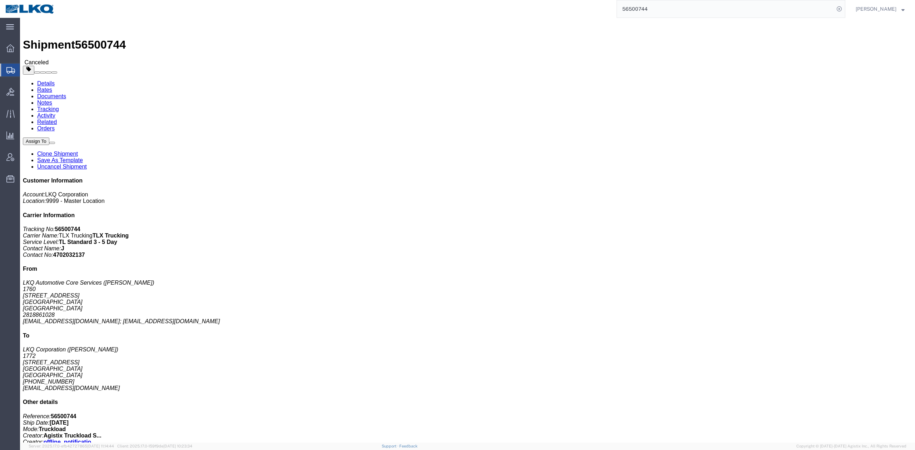
drag, startPoint x: 11, startPoint y: 78, endPoint x: 56, endPoint y: 26, distance: 68.7
click link "Rates"
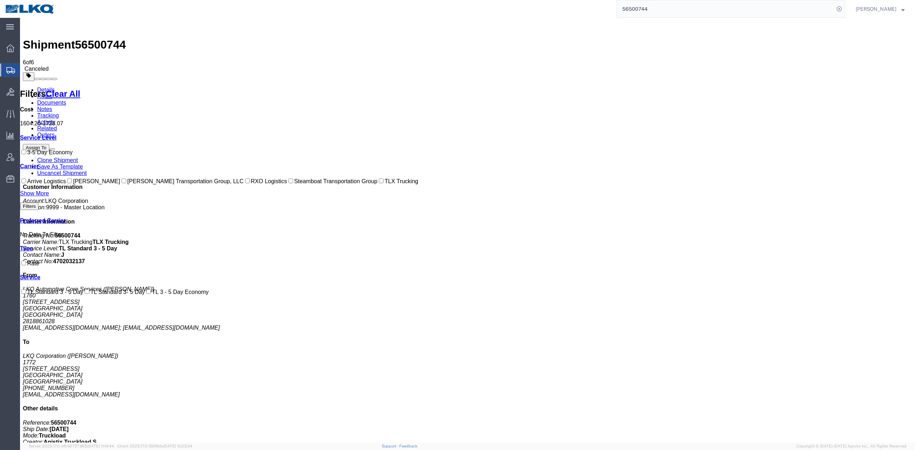
click at [55, 119] on link "Activity" at bounding box center [46, 122] width 18 height 6
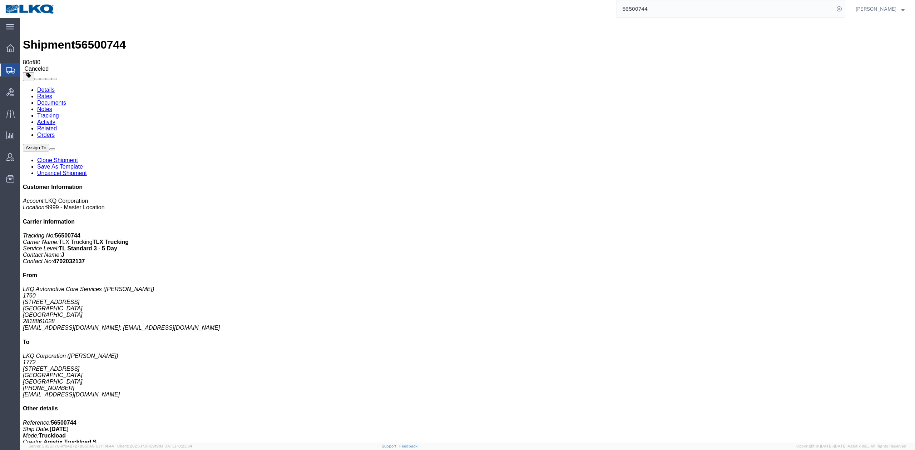
scroll to position [528, 0]
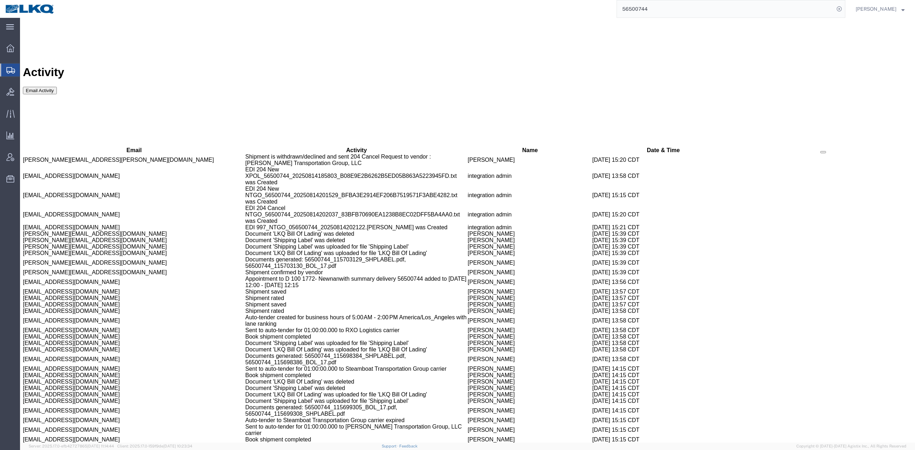
click at [824, 9] on input "56500744" at bounding box center [725, 8] width 217 height 17
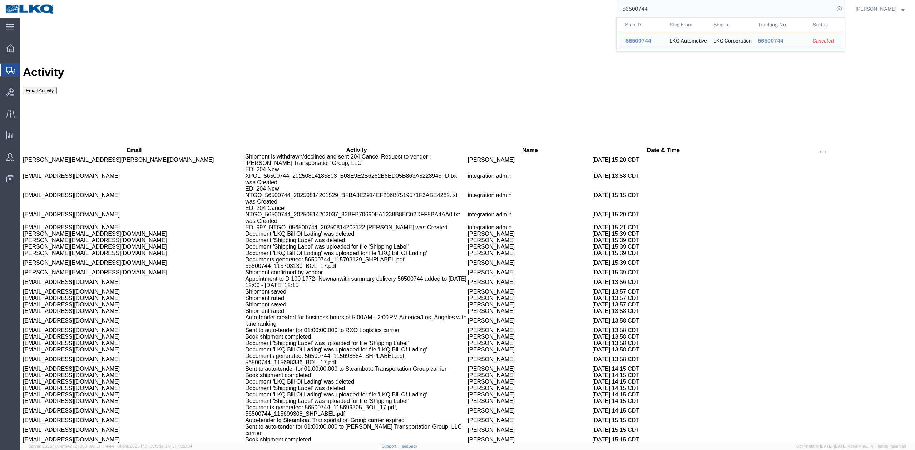
paste input "14829"
click at [844, 7] on icon at bounding box center [839, 9] width 10 height 10
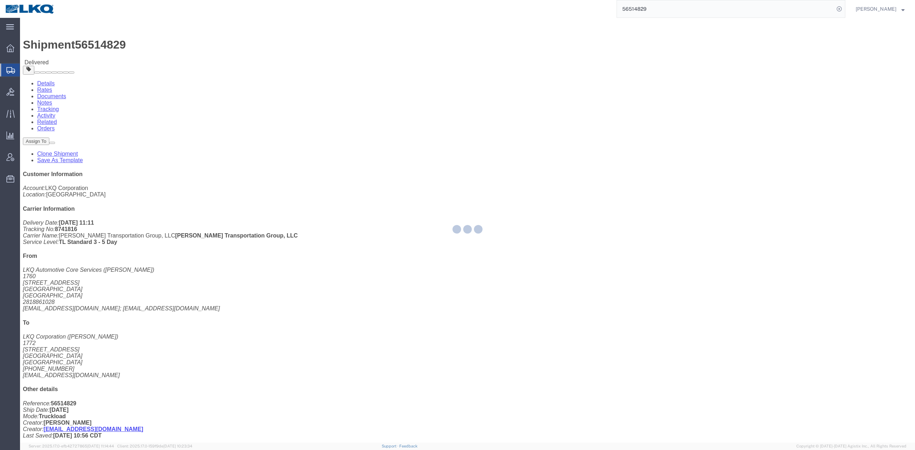
click at [68, 48] on div at bounding box center [467, 230] width 895 height 425
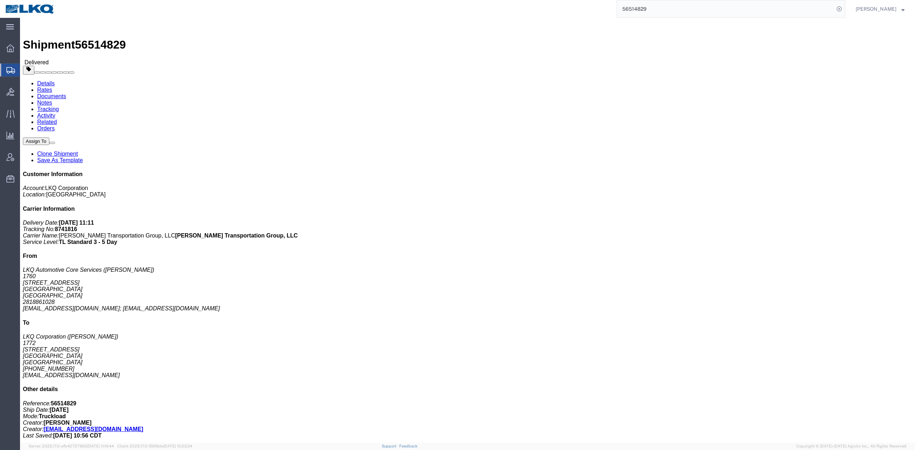
click link "Rates"
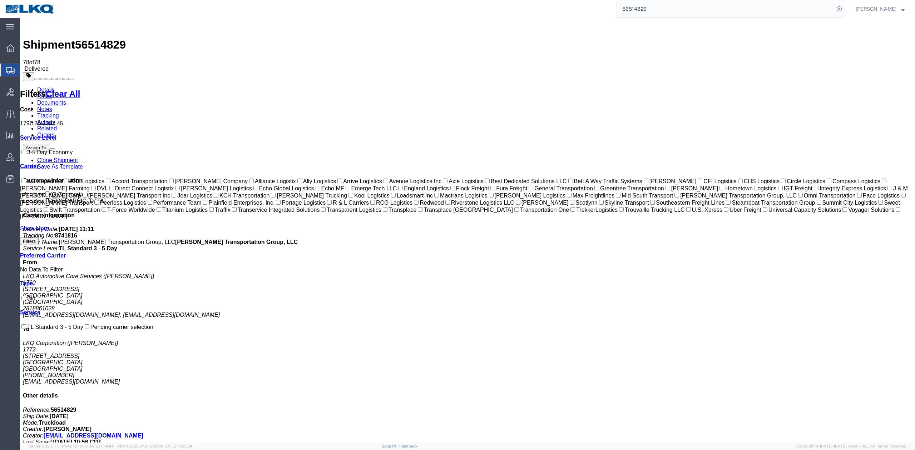
click at [759, 14] on input "56514829" at bounding box center [725, 8] width 217 height 17
type input "56456065"
click at [844, 6] on icon at bounding box center [839, 9] width 10 height 10
